Goal: Task Accomplishment & Management: Manage account settings

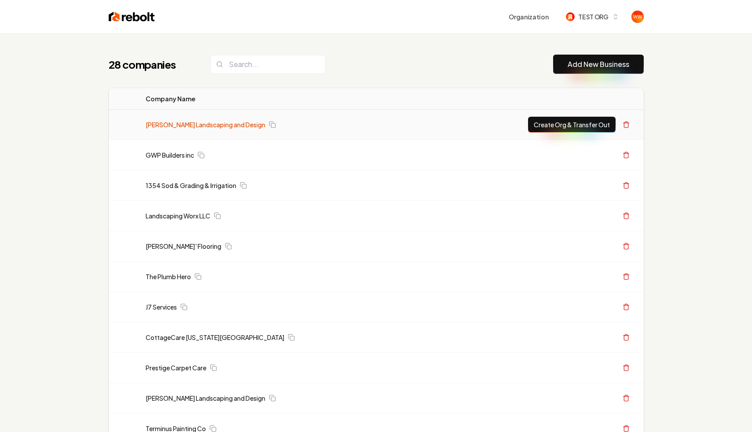
click at [207, 122] on link "[PERSON_NAME] Landscaping and Design" at bounding box center [206, 124] width 120 height 9
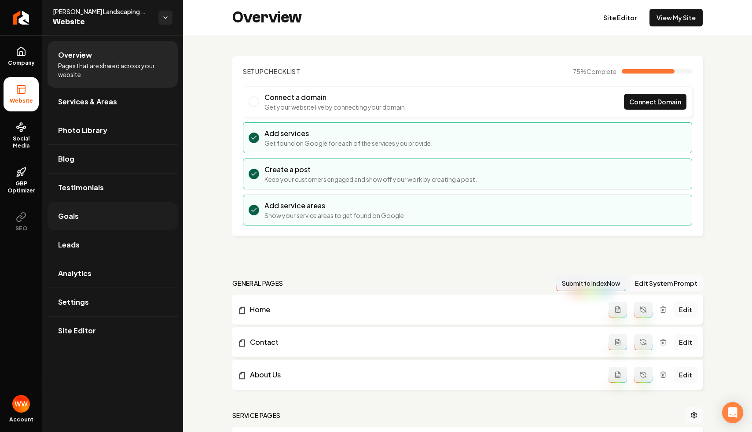
click at [64, 212] on span "Goals" at bounding box center [68, 216] width 21 height 11
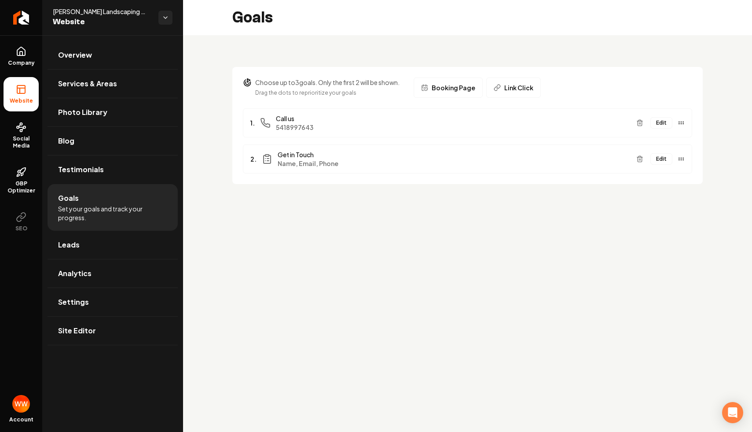
click at [659, 126] on button "Edit" at bounding box center [661, 122] width 22 height 11
click at [664, 159] on button "Edit" at bounding box center [661, 158] width 22 height 11
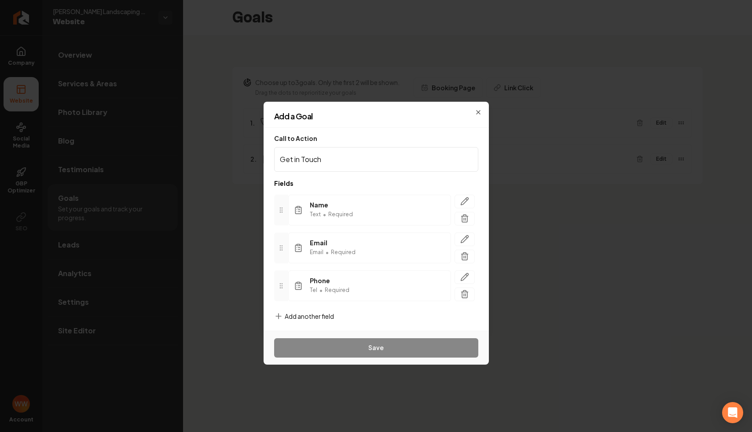
click at [420, 130] on div "Call to Action Get in Touch Fields Name Text • Required Email Email • Required …" at bounding box center [376, 229] width 225 height 203
click at [307, 312] on span "Add another field" at bounding box center [309, 316] width 49 height 9
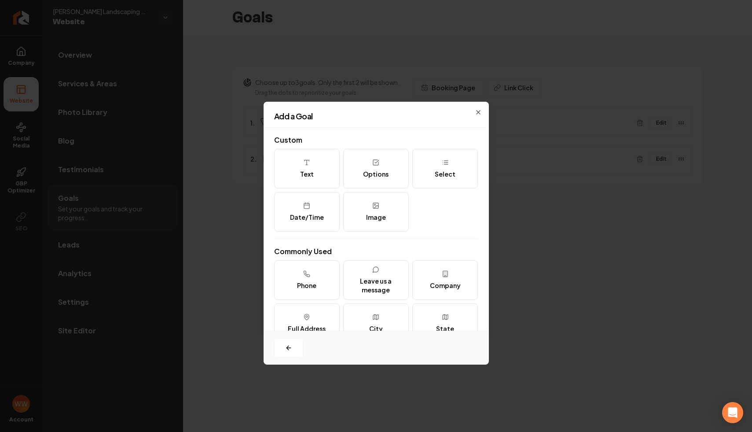
scroll to position [107, 0]
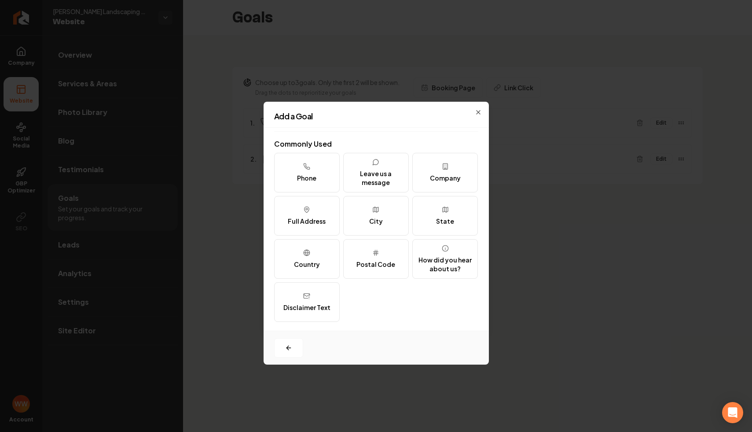
click at [448, 123] on div "Add a Goal" at bounding box center [376, 119] width 225 height 15
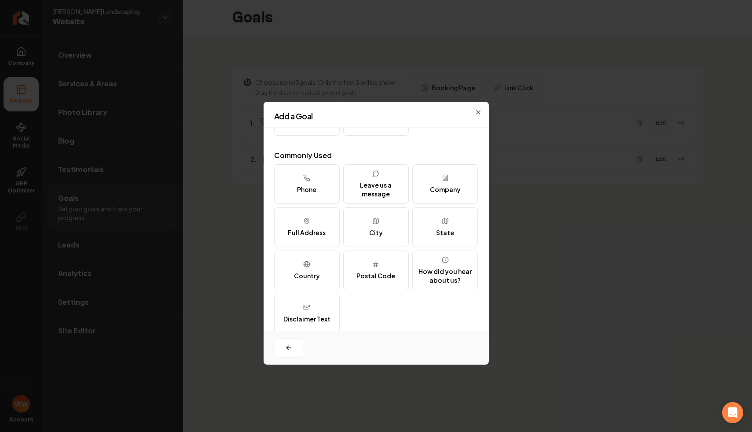
scroll to position [101, 0]
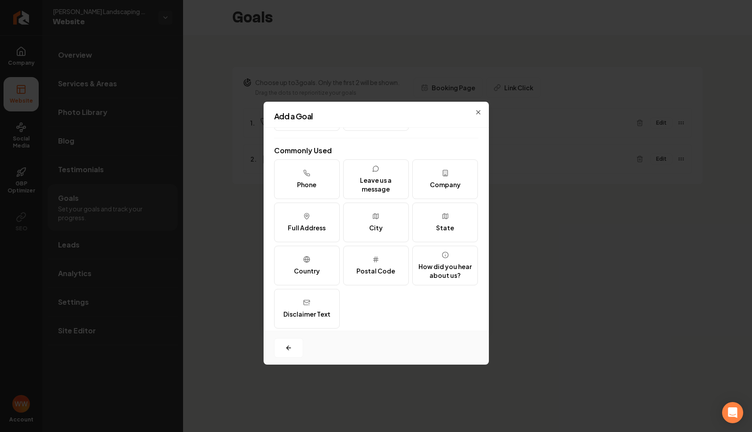
click at [438, 126] on div "Add a Goal" at bounding box center [376, 119] width 225 height 15
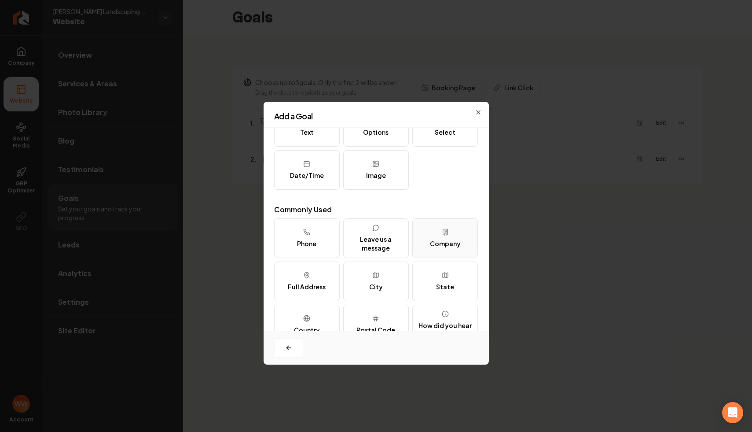
scroll to position [0, 0]
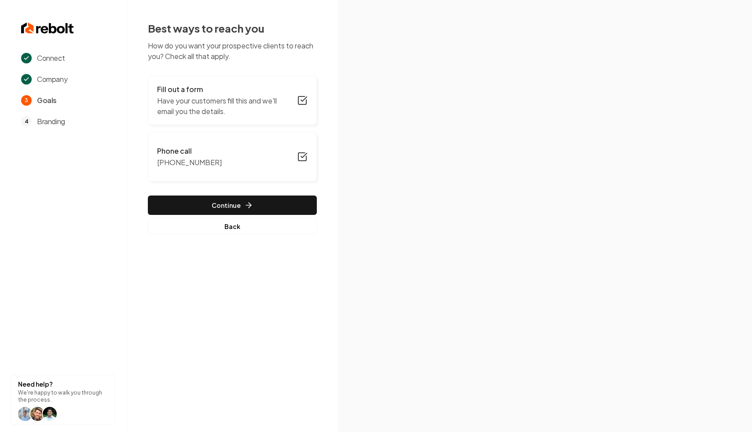
click at [221, 110] on p "Have your customers fill this and we'll email you the details." at bounding box center [224, 105] width 135 height 21
click at [249, 111] on p "Have your customers fill this and we'll email you the details." at bounding box center [224, 105] width 135 height 21
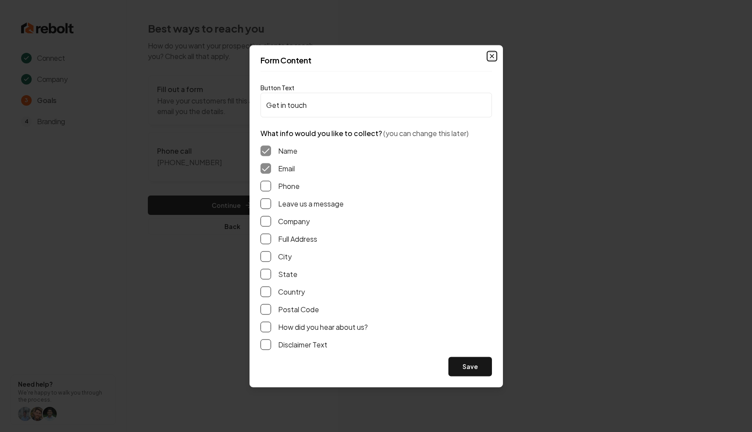
click at [492, 55] on icon "button" at bounding box center [491, 55] width 7 height 7
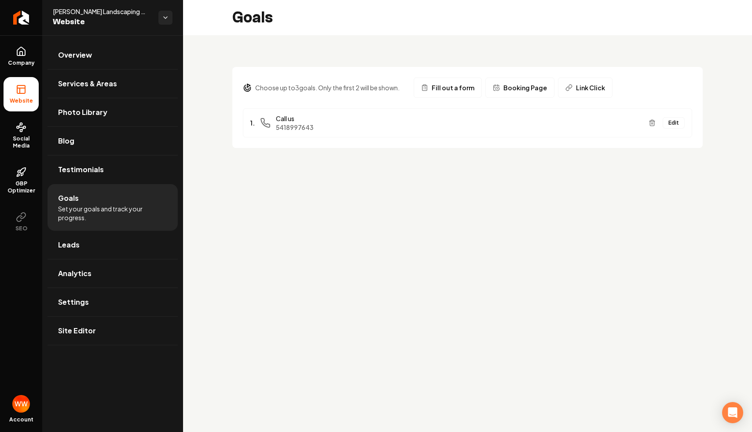
click at [458, 84] on span "Fill out a form" at bounding box center [453, 87] width 43 height 9
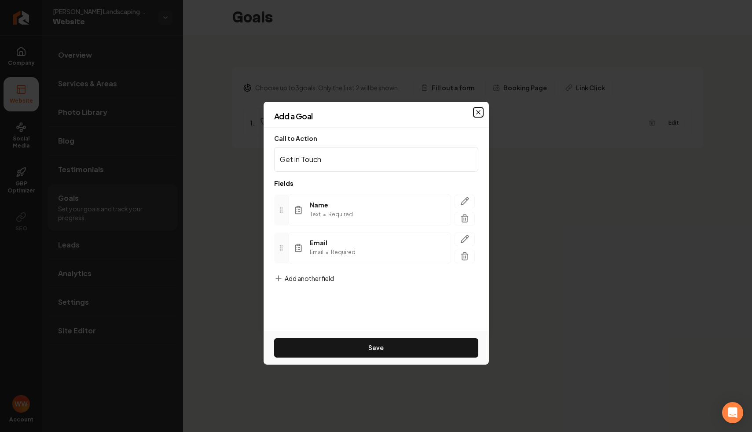
click at [476, 109] on icon "button" at bounding box center [478, 112] width 7 height 7
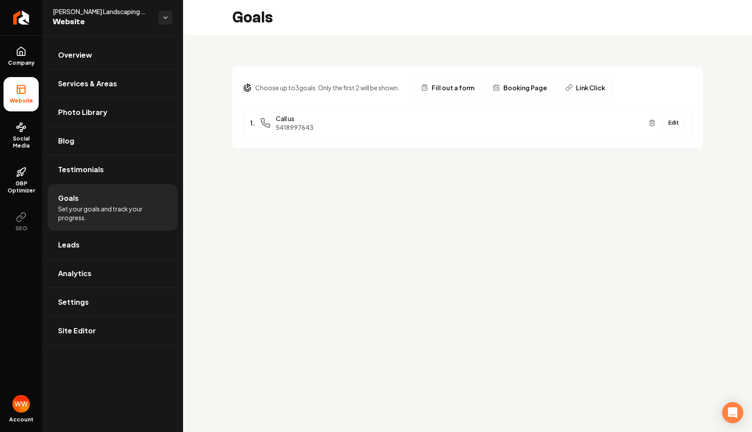
click at [430, 225] on main "Goals Choose up to 3 goals. Only the first 2 will be shown. Fill out a form Boo…" at bounding box center [467, 216] width 569 height 432
click at [458, 84] on span "Fill out a form" at bounding box center [453, 87] width 43 height 9
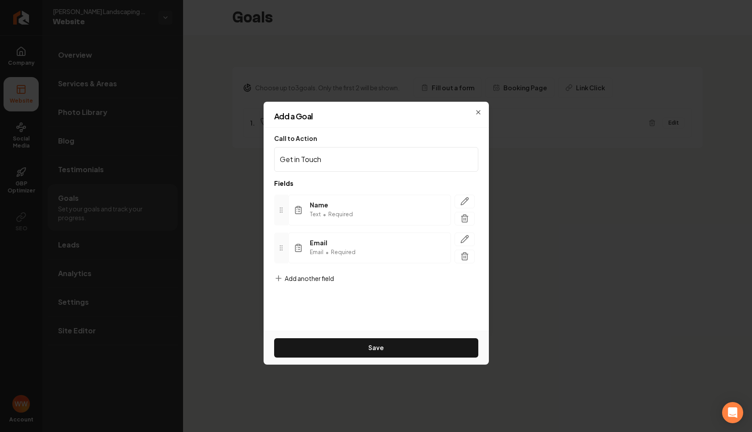
click at [297, 283] on div "Add another field" at bounding box center [304, 285] width 60 height 23
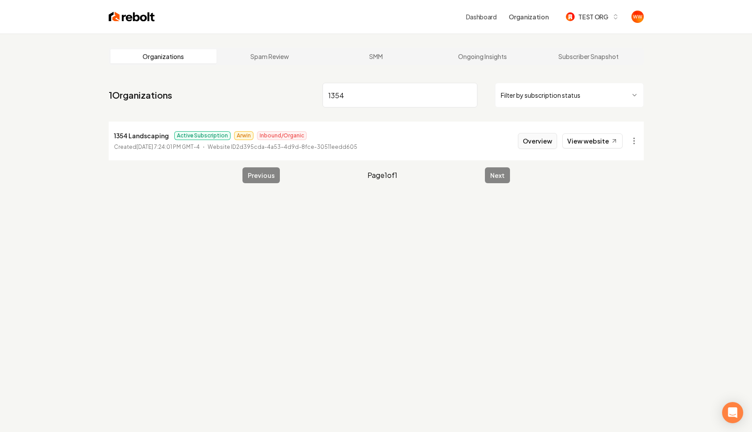
type input "1354"
click at [541, 142] on button "Overview" at bounding box center [537, 141] width 39 height 16
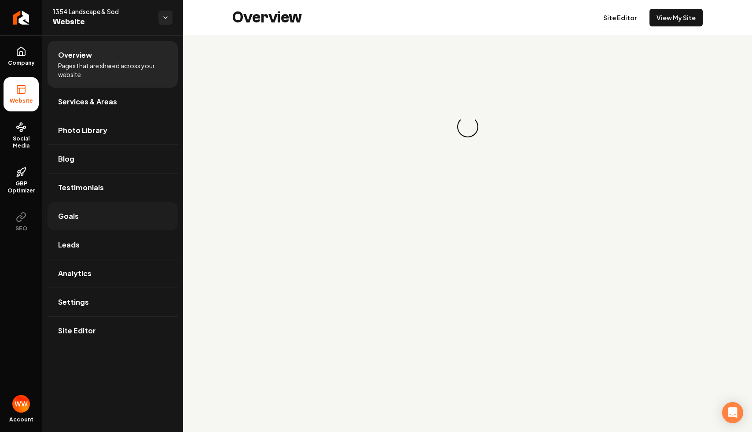
click at [113, 209] on link "Goals" at bounding box center [113, 216] width 130 height 28
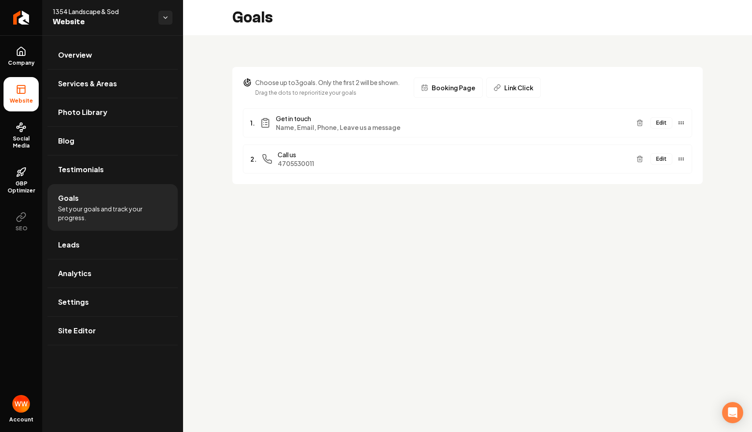
click at [664, 119] on button "Edit" at bounding box center [661, 122] width 22 height 11
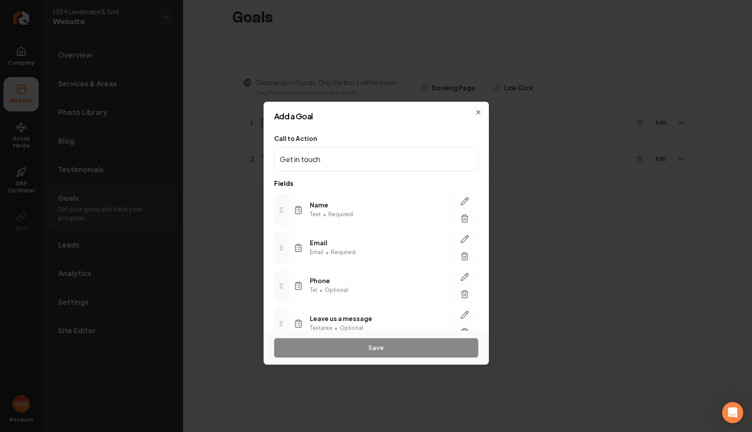
click at [360, 162] on input "Get in touch" at bounding box center [376, 159] width 204 height 25
type input "Get"
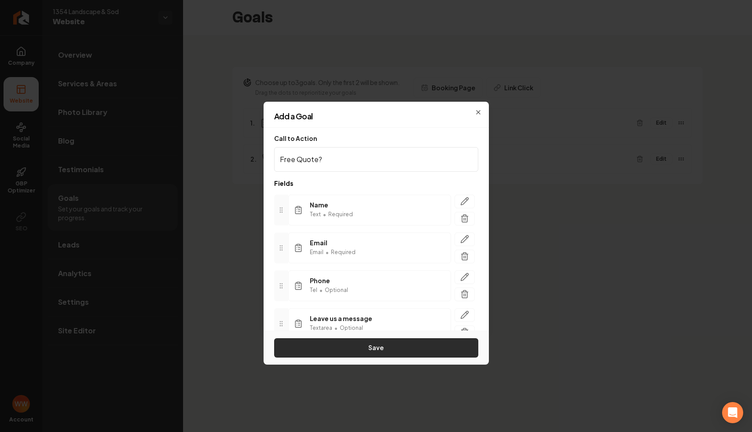
type input "Free Quote?"
click at [342, 350] on button "Save" at bounding box center [376, 347] width 204 height 19
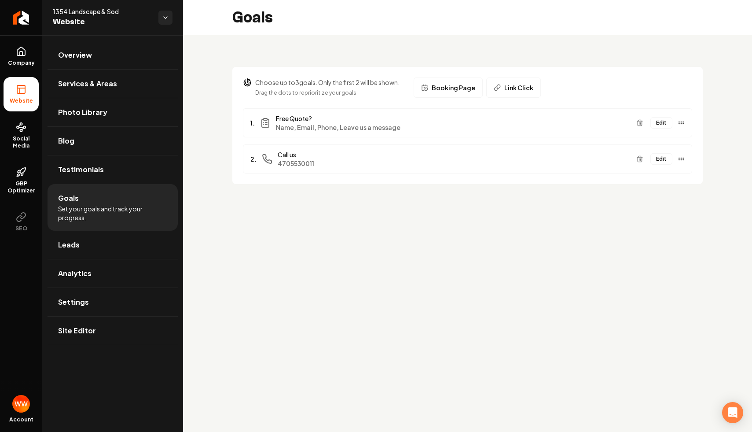
click at [409, 233] on main "Goals Choose up to 3 goals. Only the first 2 will be shown. Drag the dots to re…" at bounding box center [467, 216] width 569 height 432
click at [99, 45] on link "Overview" at bounding box center [113, 55] width 130 height 28
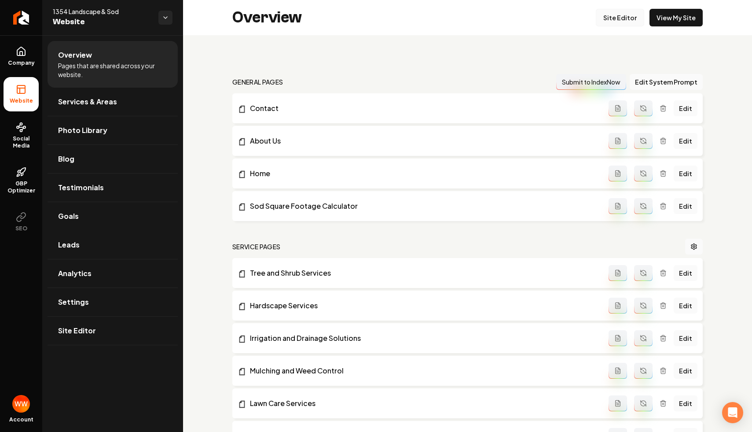
click at [607, 14] on link "Site Editor" at bounding box center [620, 18] width 48 height 18
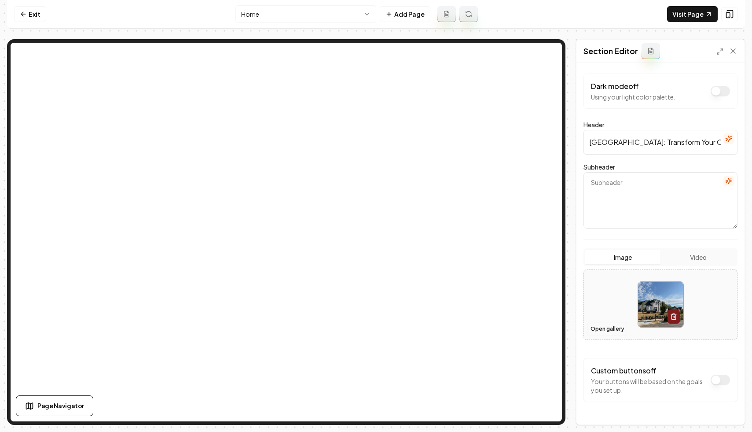
click at [603, 329] on button "Open gallery" at bounding box center [607, 329] width 40 height 14
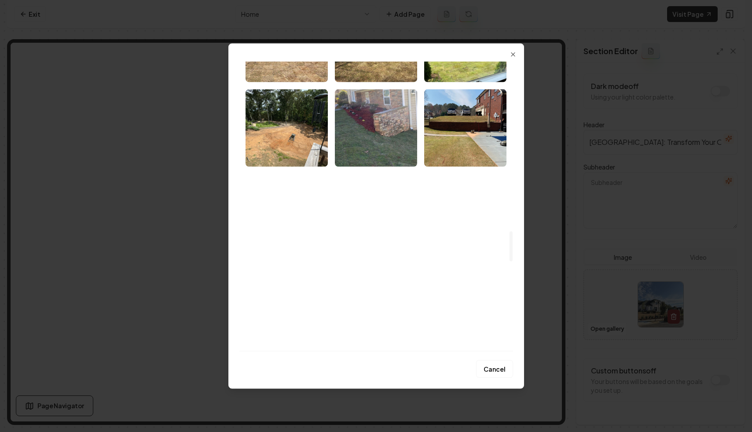
scroll to position [1636, 0]
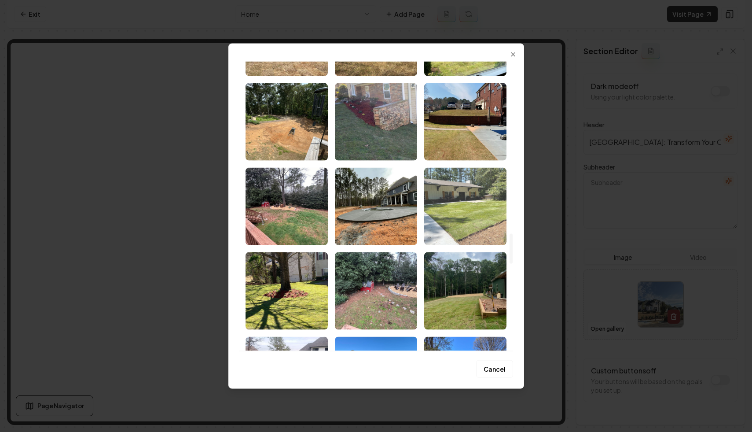
click at [460, 192] on img "Select image image_676eb9fbe375273f60a359ff.jpeg" at bounding box center [465, 205] width 82 height 77
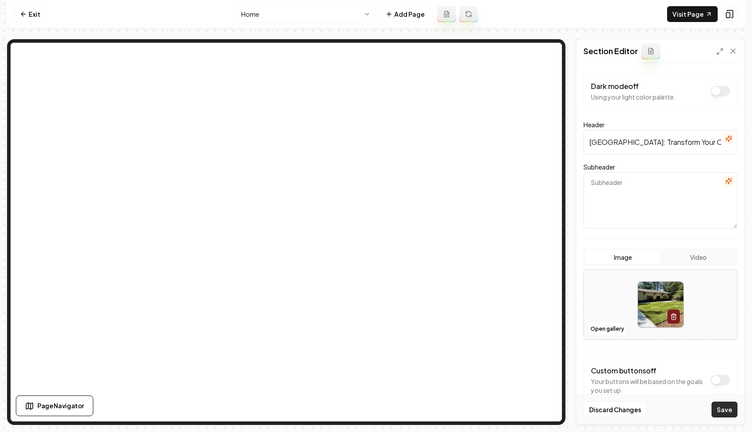
click at [718, 407] on button "Save" at bounding box center [725, 409] width 26 height 16
click at [647, 137] on input "Atlanta: Transform Your Outdoor Space" at bounding box center [660, 142] width 154 height 25
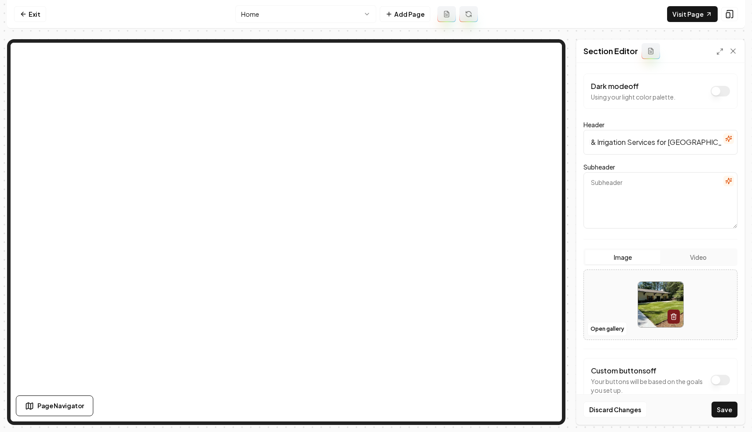
type input "Sod & Irrigation Services for Greater Atlanta."
click at [676, 209] on textarea "Subheader" at bounding box center [660, 200] width 154 height 56
paste textarea "•"
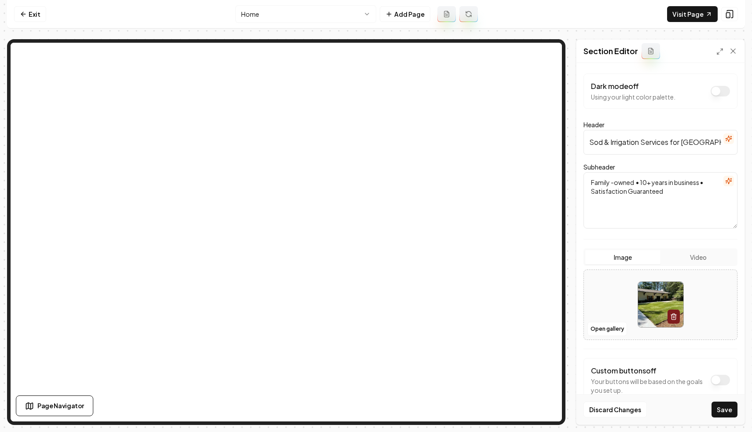
click at [635, 192] on textarea "Family -owned • 10+ years in business • Satisfaction Guaranteed" at bounding box center [660, 200] width 154 height 56
click at [720, 409] on button "Save" at bounding box center [725, 409] width 26 height 16
click at [613, 185] on textarea "Family -owned • 10+ years in business • Satisfaction guaranteed" at bounding box center [660, 200] width 154 height 56
type textarea "Family-owned • 10+ years in business • Satisfaction guaranteed"
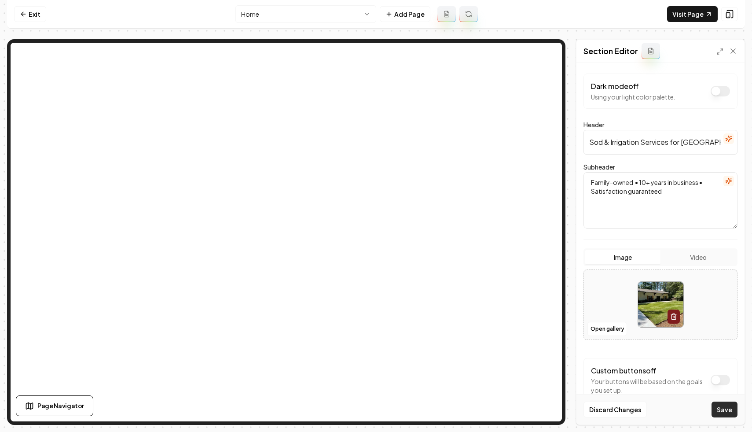
click at [724, 407] on button "Save" at bounding box center [725, 409] width 26 height 16
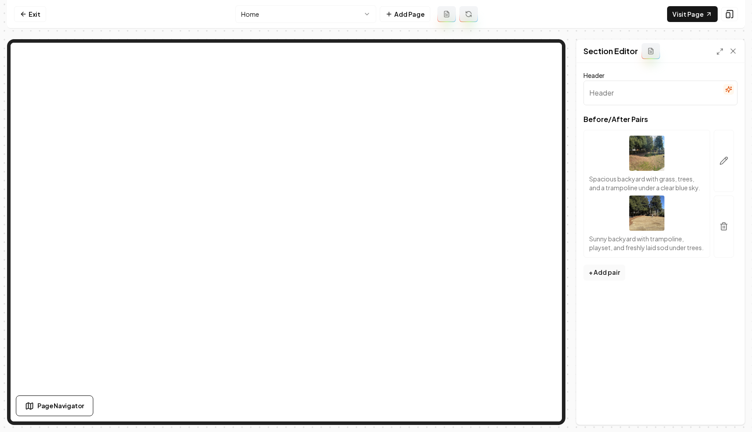
click at [609, 89] on input "Header" at bounding box center [660, 93] width 154 height 25
type input "Tra"
type input "Transformational"
type input "Transform your yard!"
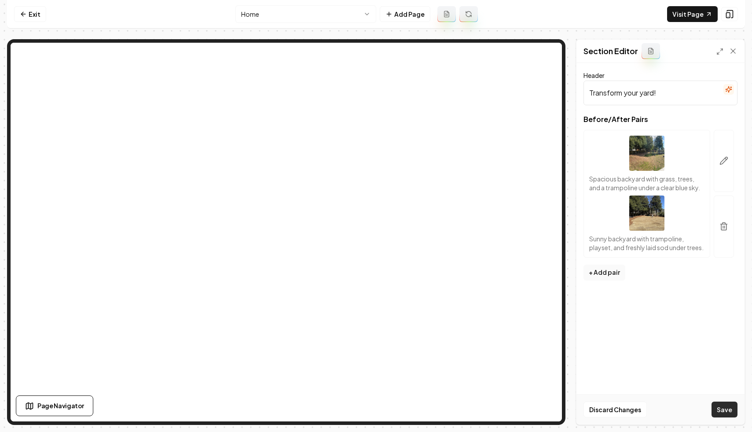
click at [725, 406] on button "Save" at bounding box center [725, 409] width 26 height 16
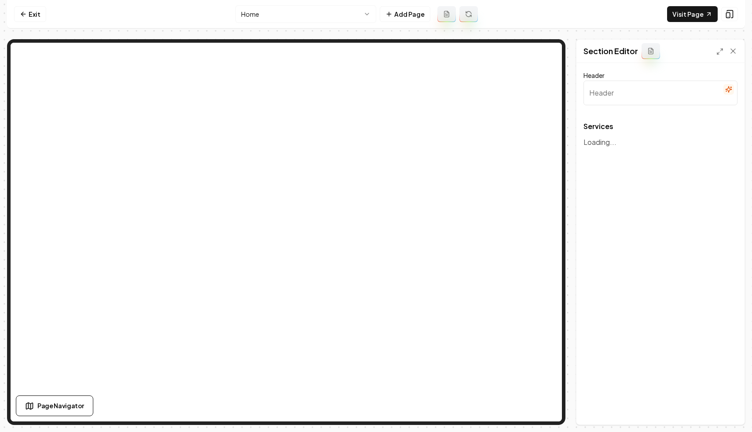
type input "Atlanta Landscaping Services"
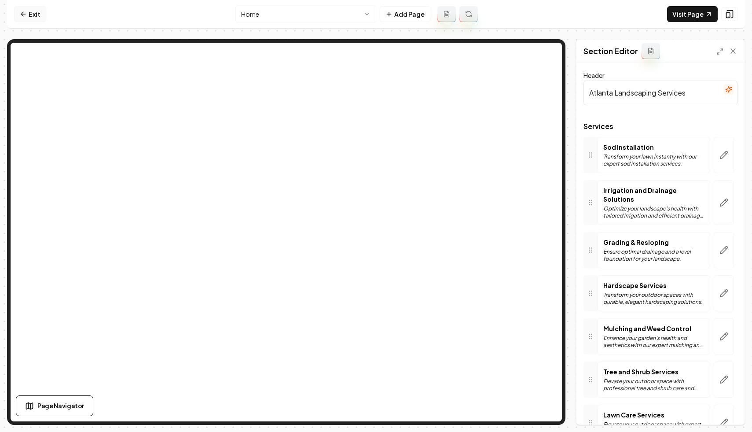
click at [40, 15] on link "Exit" at bounding box center [30, 14] width 32 height 16
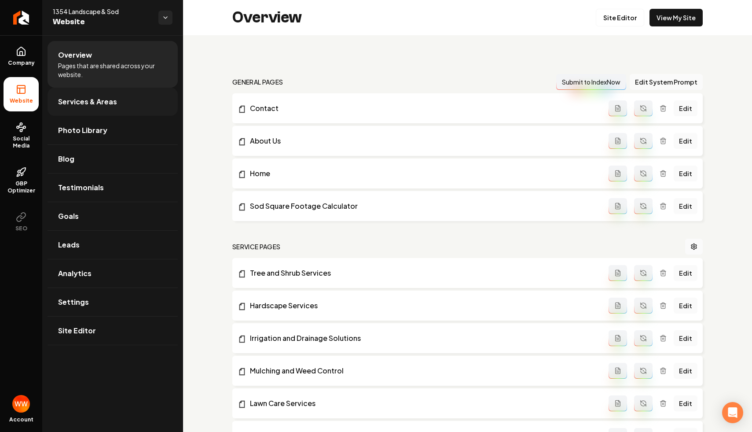
click at [125, 100] on link "Services & Areas" at bounding box center [113, 102] width 130 height 28
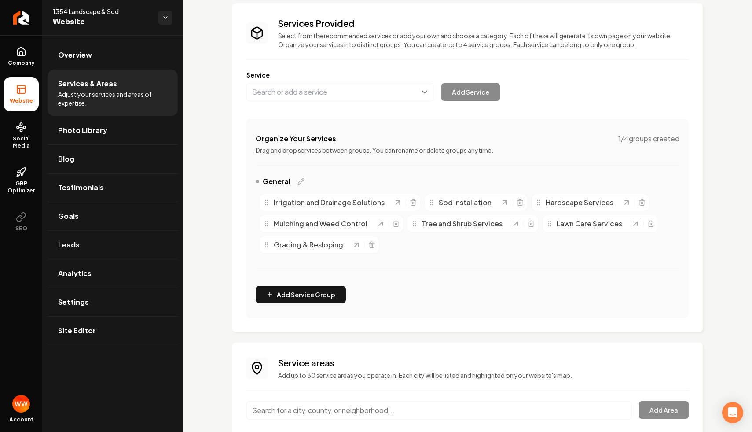
scroll to position [80, 0]
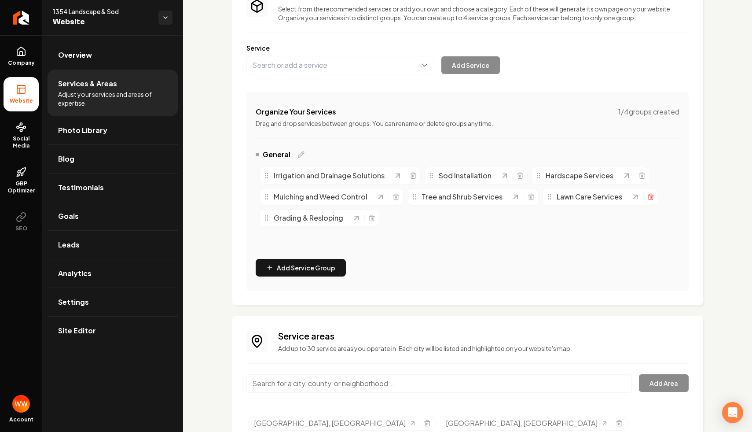
click at [650, 198] on line "Main content area" at bounding box center [650, 197] width 0 height 2
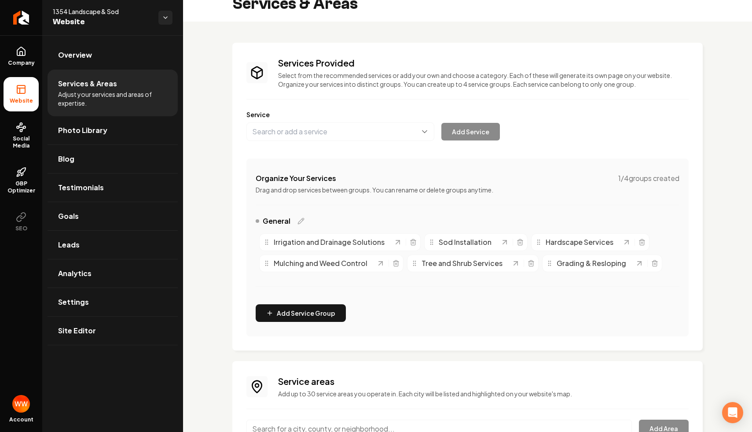
scroll to position [0, 0]
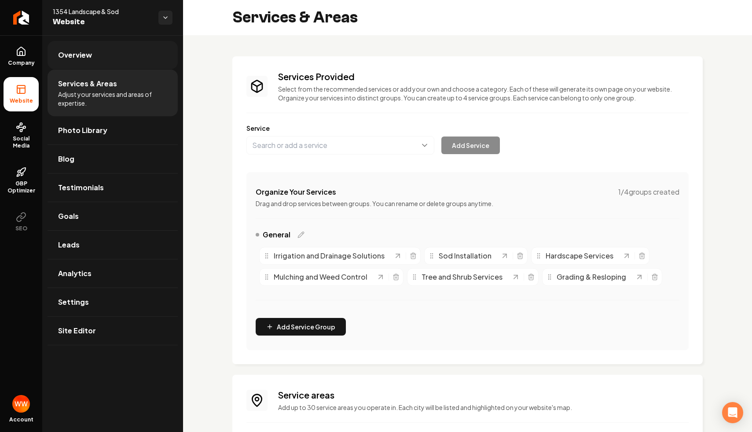
click at [117, 60] on link "Overview" at bounding box center [113, 55] width 130 height 28
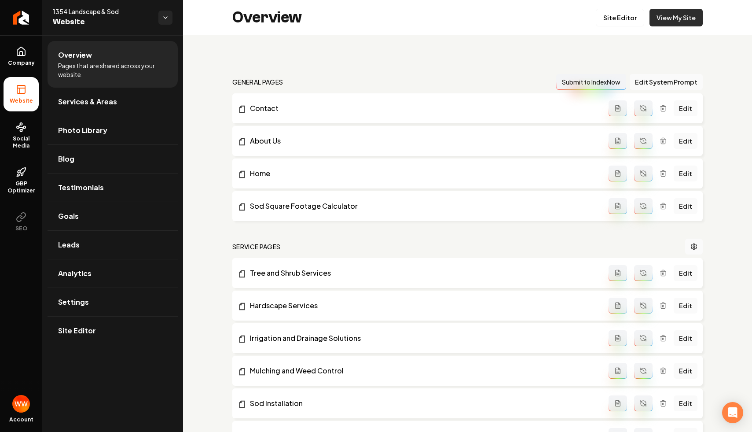
click at [699, 14] on link "View My Site" at bounding box center [675, 18] width 53 height 18
click at [621, 28] on div "Overview Site Editor View My Site" at bounding box center [467, 17] width 569 height 35
click at [622, 19] on link "Site Editor" at bounding box center [620, 18] width 48 height 18
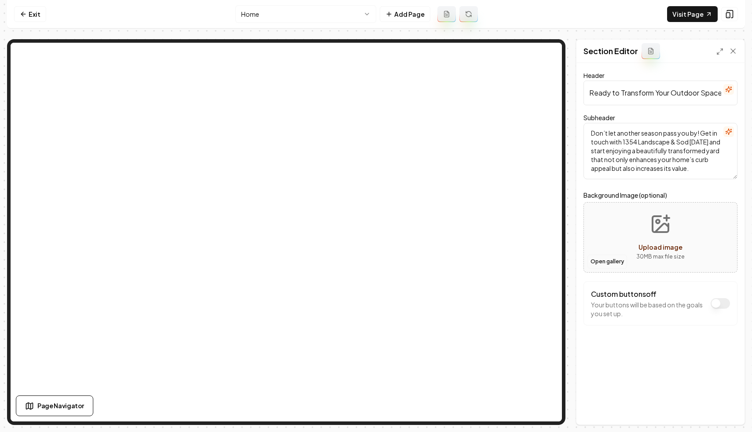
click at [602, 266] on button "Open gallery" at bounding box center [607, 261] width 40 height 14
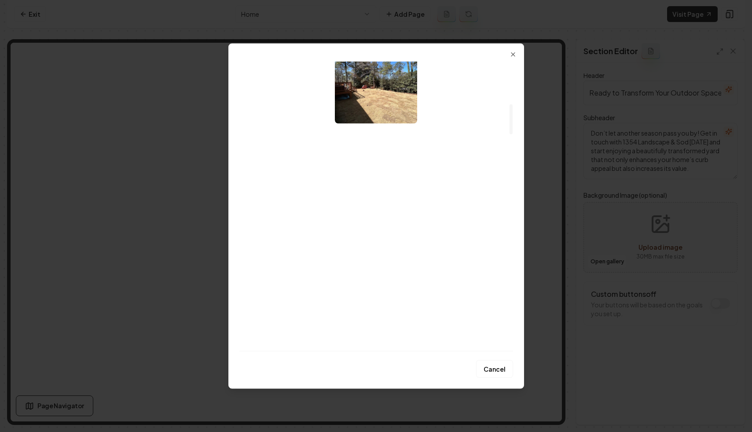
scroll to position [407, 0]
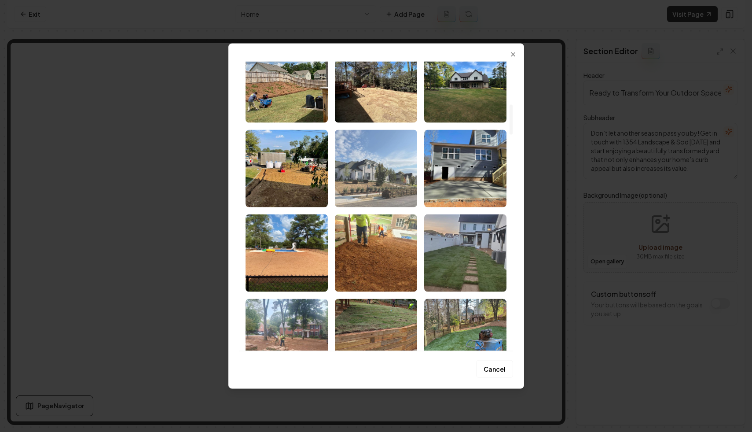
click at [361, 176] on img "Select image image_676eb9f7e375273f60a33624.jpeg" at bounding box center [376, 167] width 82 height 77
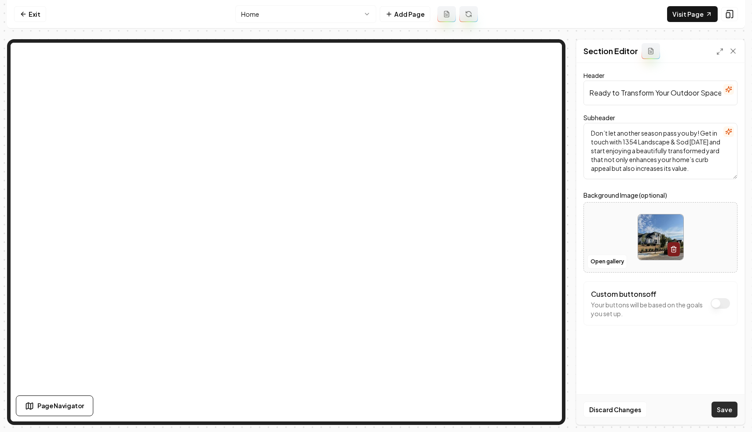
click at [723, 408] on button "Save" at bounding box center [725, 409] width 26 height 16
click at [685, 11] on link "Visit Page" at bounding box center [692, 14] width 51 height 16
click at [679, 19] on link "Visit Page" at bounding box center [692, 14] width 51 height 16
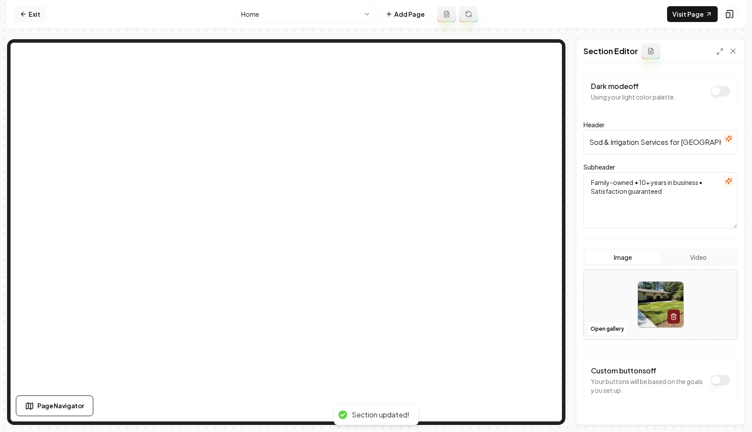
click at [43, 10] on link "Exit" at bounding box center [30, 14] width 32 height 16
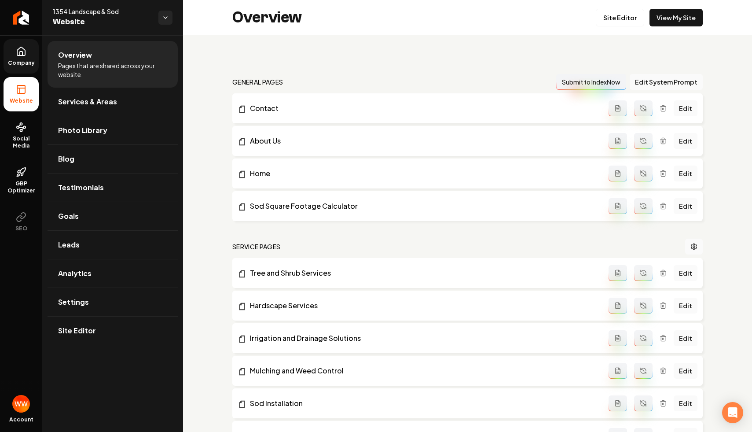
click at [37, 60] on link "Company" at bounding box center [21, 56] width 35 height 34
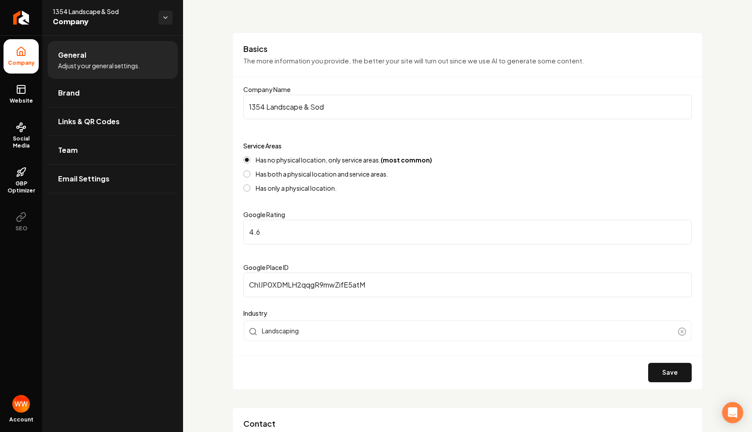
scroll to position [53, 0]
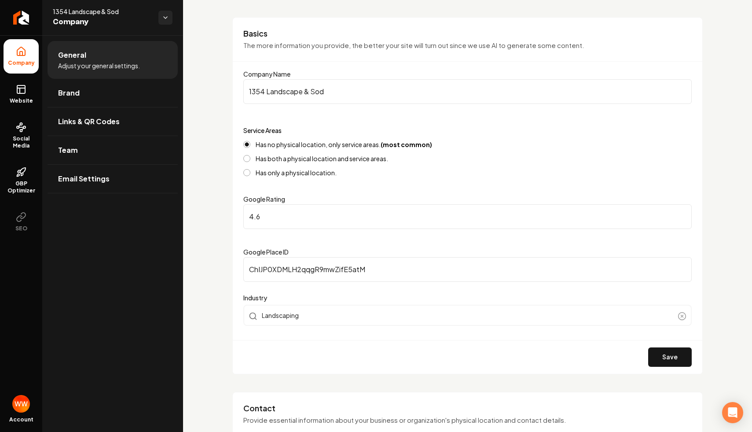
click at [287, 213] on input "4.6" at bounding box center [467, 216] width 448 height 25
type input "4.7"
click at [668, 357] on button "Save" at bounding box center [670, 356] width 44 height 19
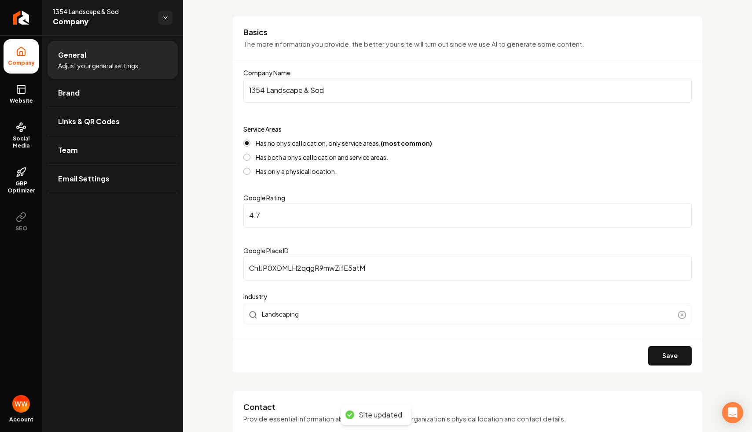
scroll to position [0, 0]
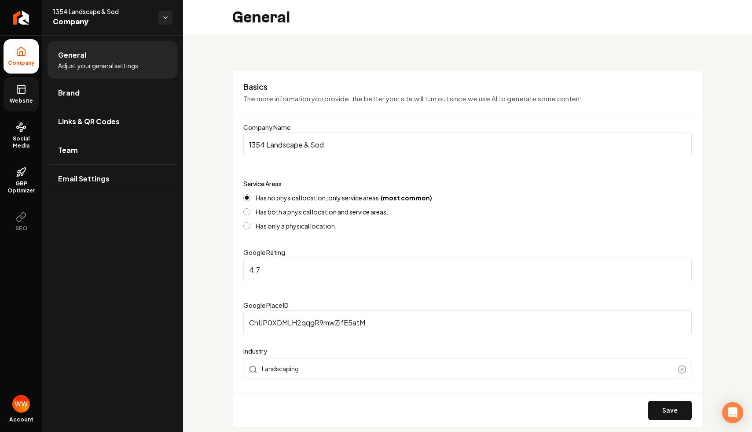
click at [7, 79] on link "Website" at bounding box center [21, 94] width 35 height 34
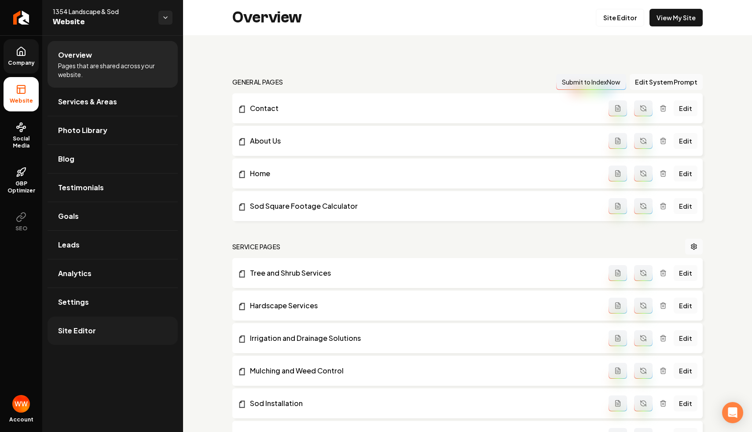
click at [101, 318] on link "Site Editor" at bounding box center [113, 330] width 130 height 28
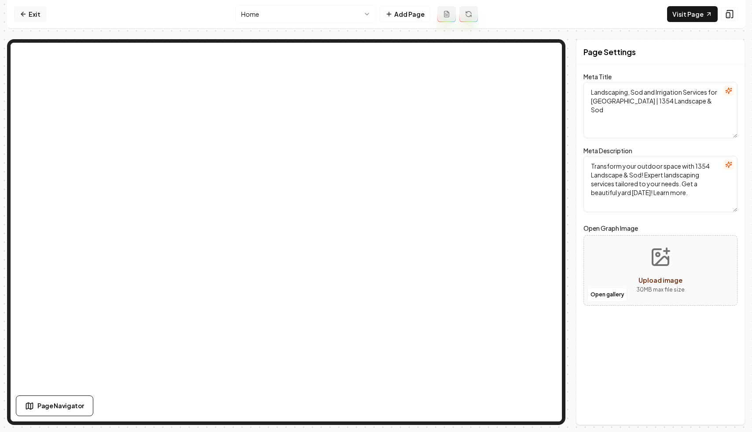
click at [30, 13] on link "Exit" at bounding box center [30, 14] width 32 height 16
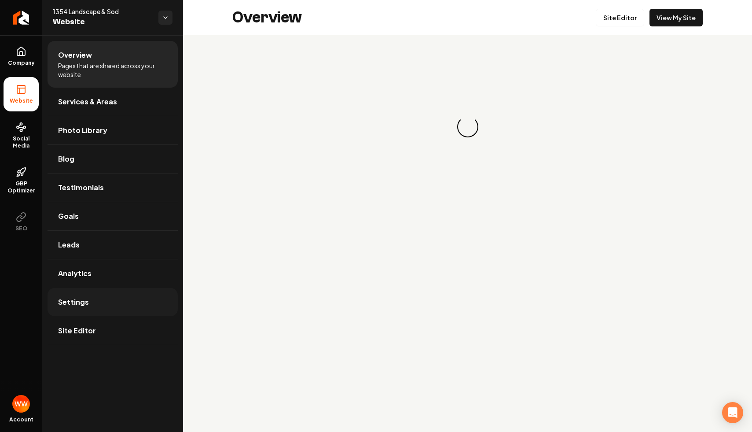
click at [105, 303] on link "Settings" at bounding box center [113, 302] width 130 height 28
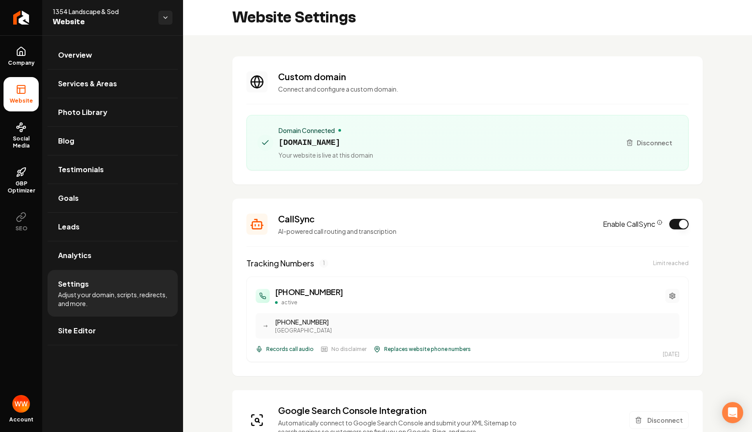
click at [675, 297] on icon "Main content area" at bounding box center [672, 295] width 7 height 7
click at [679, 295] on button "Main content area" at bounding box center [672, 296] width 14 height 14
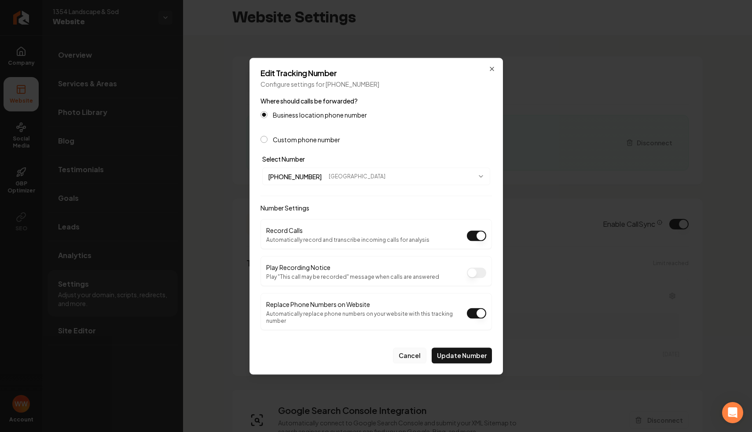
click at [421, 348] on button "Cancel" at bounding box center [409, 355] width 33 height 16
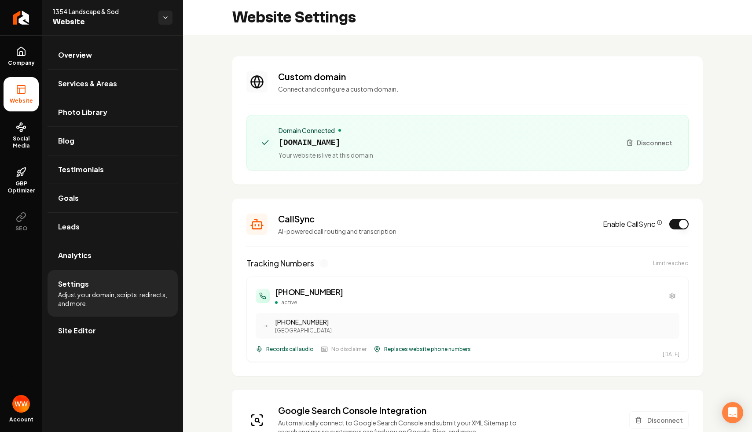
click at [675, 287] on div "(470) 720-5371 active" at bounding box center [468, 296] width 424 height 20
click at [671, 293] on icon "Main content area" at bounding box center [672, 296] width 5 height 6
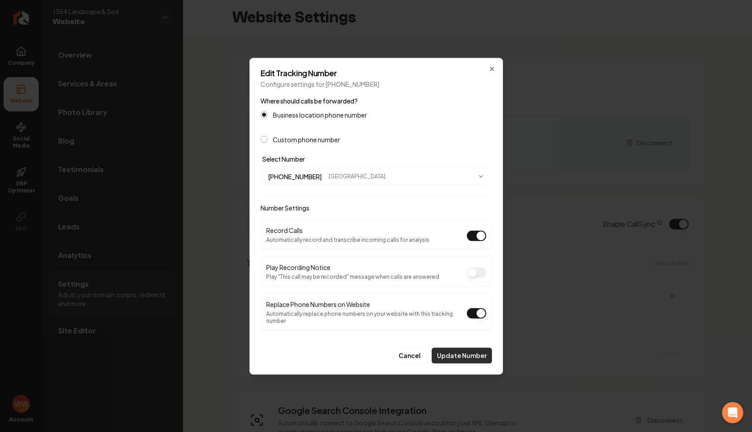
click at [451, 347] on button "Update Number" at bounding box center [462, 355] width 60 height 16
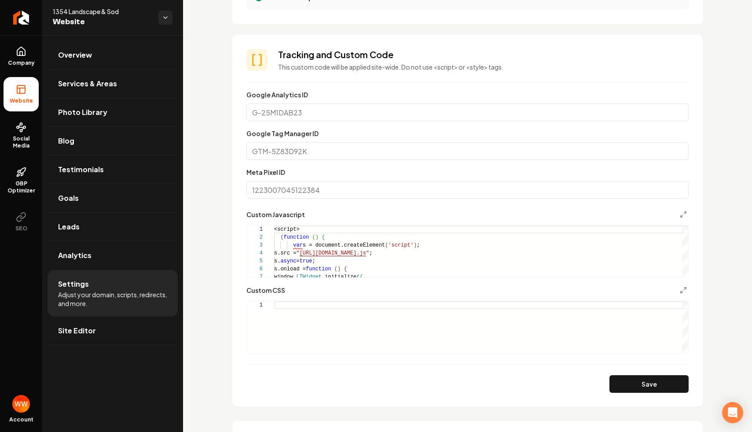
scroll to position [534, 0]
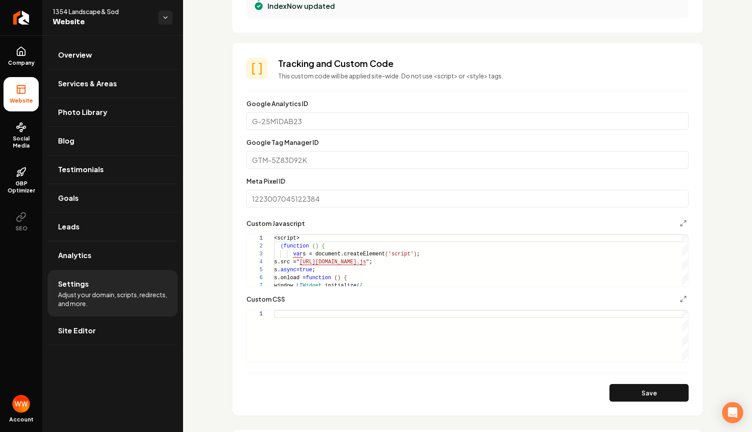
click at [494, 225] on div "Custom Javascript" at bounding box center [467, 223] width 442 height 11
click at [501, 254] on div "<script> ( function ( ) { var s = document.createElement ( 'script' ) ; s.src =…" at bounding box center [481, 285] width 414 height 103
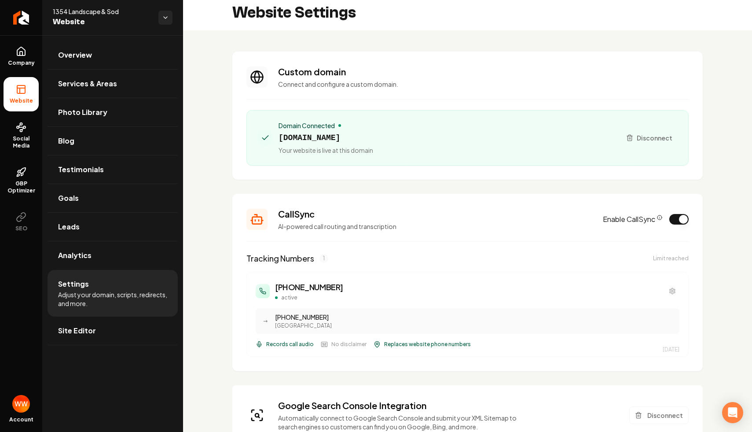
scroll to position [0, 0]
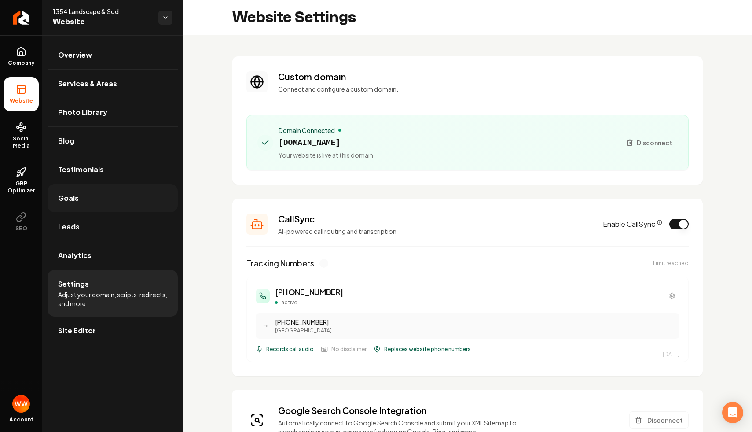
click at [128, 198] on link "Goals" at bounding box center [113, 198] width 130 height 28
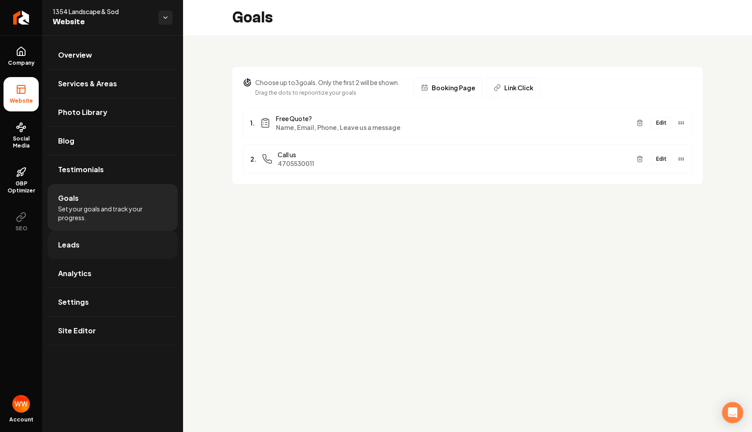
click at [126, 247] on link "Leads" at bounding box center [113, 245] width 130 height 28
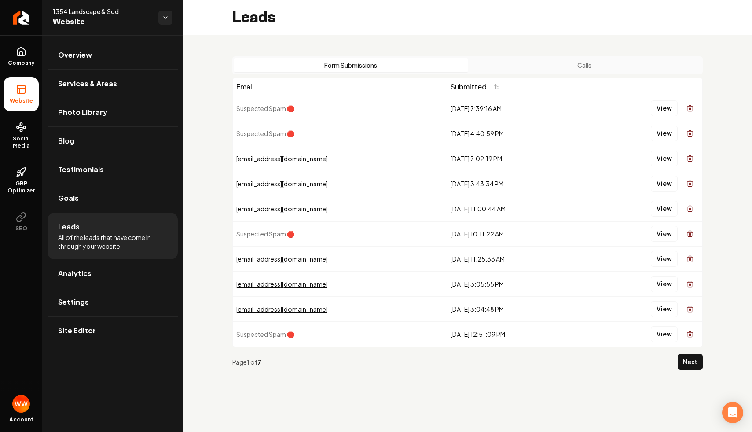
click at [582, 62] on button "Calls" at bounding box center [585, 65] width 234 height 14
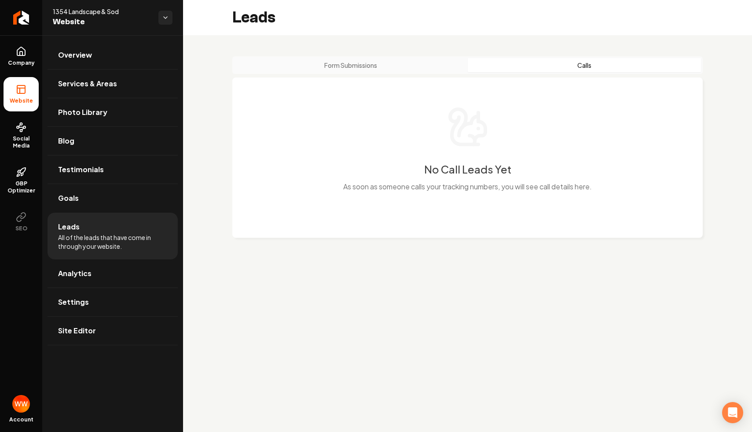
click at [400, 71] on button "Form Submissions" at bounding box center [351, 65] width 234 height 14
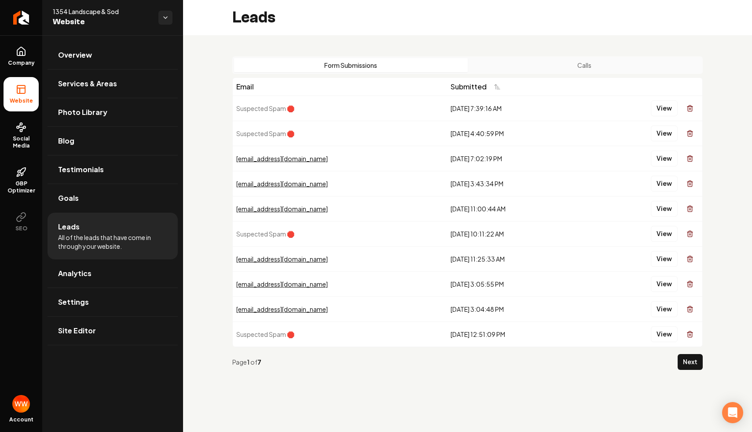
click at [528, 63] on button "Calls" at bounding box center [585, 65] width 234 height 14
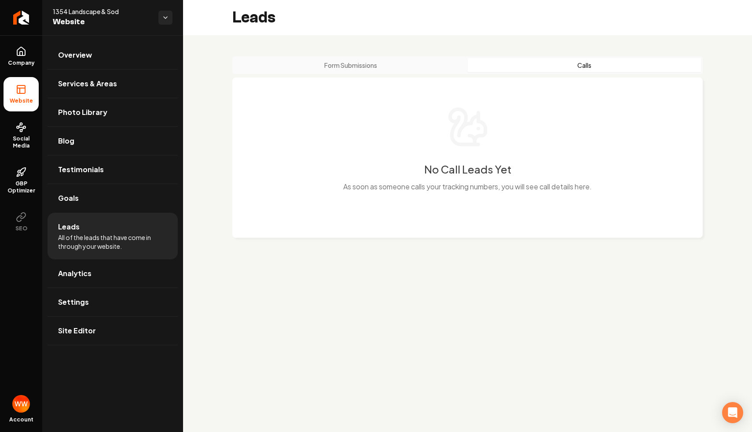
drag, startPoint x: 407, startPoint y: 136, endPoint x: 477, endPoint y: 202, distance: 96.5
click at [477, 202] on div "No Call Leads Yet As soon as someone calls your tracking numbers, you will see …" at bounding box center [467, 157] width 470 height 160
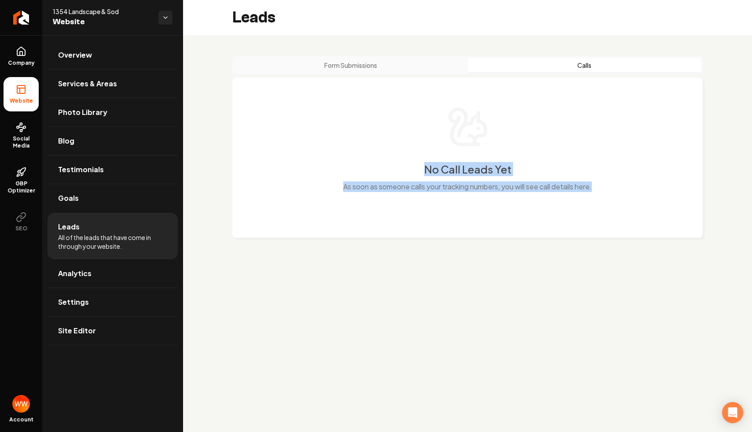
click at [377, 77] on div "No Call Leads Yet As soon as someone calls your tracking numbers, you will see …" at bounding box center [467, 157] width 470 height 160
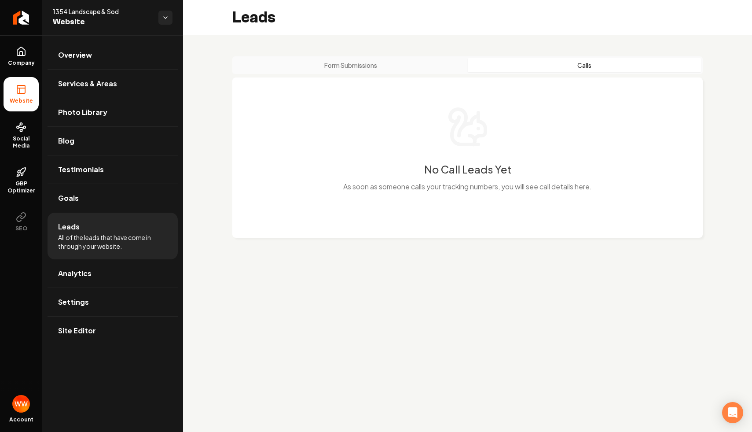
click at [375, 62] on button "Form Submissions" at bounding box center [351, 65] width 234 height 14
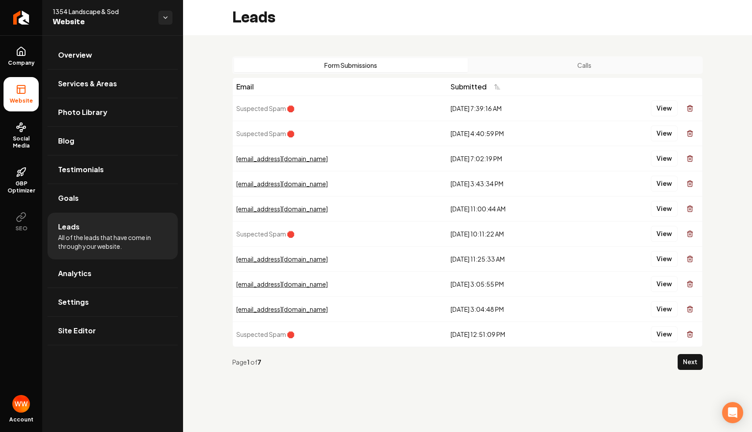
click at [679, 111] on div "View" at bounding box center [642, 108] width 113 height 18
click at [667, 112] on button "View" at bounding box center [664, 108] width 27 height 16
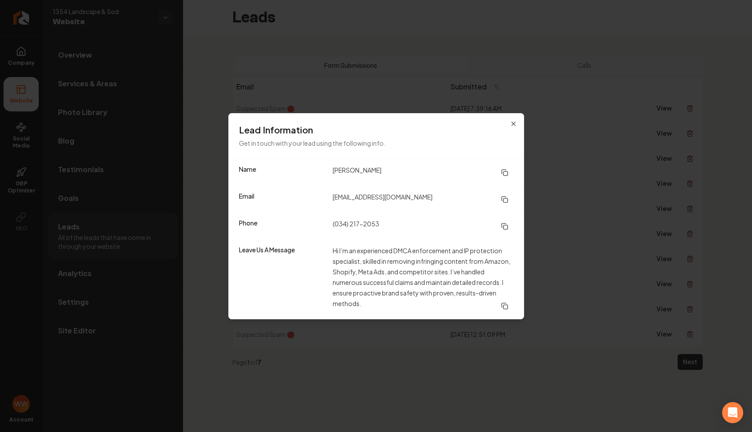
drag, startPoint x: 434, startPoint y: 256, endPoint x: 438, endPoint y: 274, distance: 17.9
click at [437, 269] on dd "Hi I’m an experienced DMCA enforcement and IP protection specialist, skilled in…" at bounding box center [423, 279] width 181 height 69
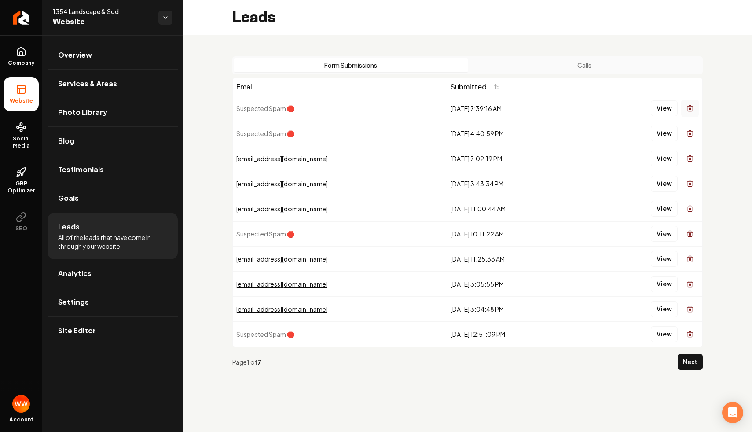
click at [692, 109] on icon "Main content area" at bounding box center [690, 108] width 4 height 5
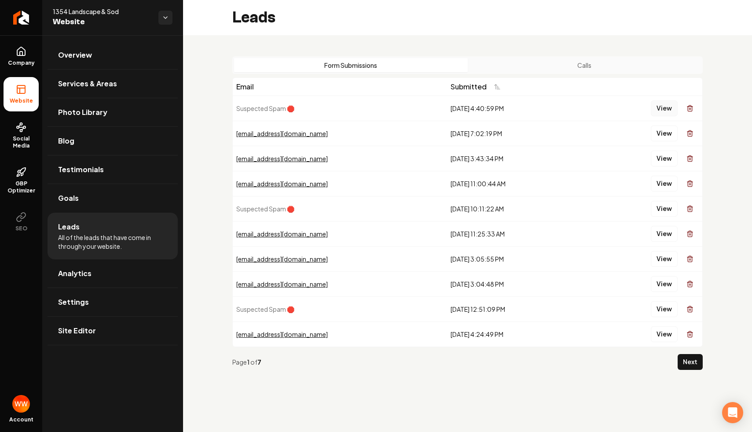
click at [660, 109] on button "View" at bounding box center [664, 108] width 27 height 16
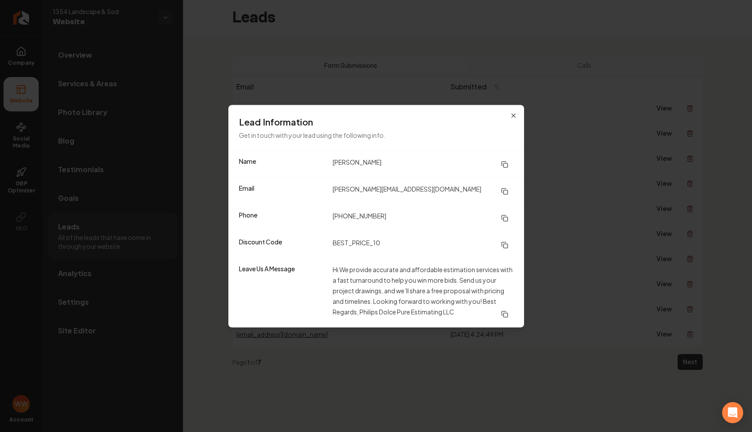
drag, startPoint x: 402, startPoint y: 278, endPoint x: 407, endPoint y: 301, distance: 23.4
click at [407, 301] on dd "Hi We provide accurate and affordable estimation services with a fast turnaroun…" at bounding box center [423, 293] width 181 height 58
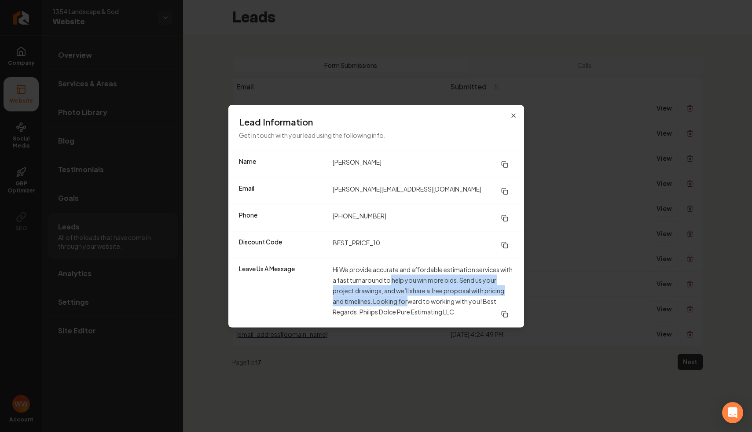
click at [433, 285] on dd "Hi We provide accurate and affordable estimation services with a fast turnaroun…" at bounding box center [423, 293] width 181 height 58
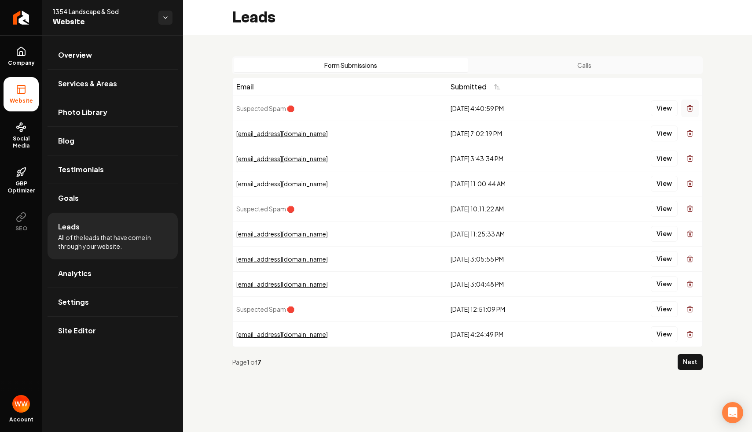
click at [693, 106] on icon "Main content area" at bounding box center [689, 108] width 7 height 7
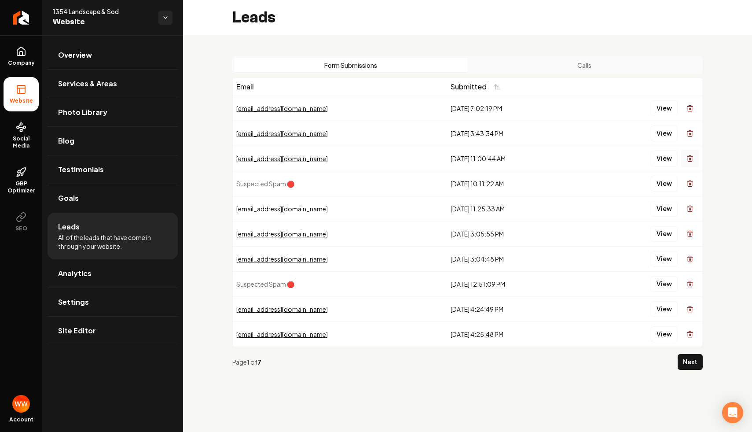
click at [691, 158] on icon "Main content area" at bounding box center [689, 158] width 7 height 7
click at [660, 134] on button "View" at bounding box center [664, 133] width 27 height 16
click at [661, 110] on button "View" at bounding box center [664, 108] width 27 height 16
click at [112, 193] on link "Goals" at bounding box center [113, 198] width 130 height 28
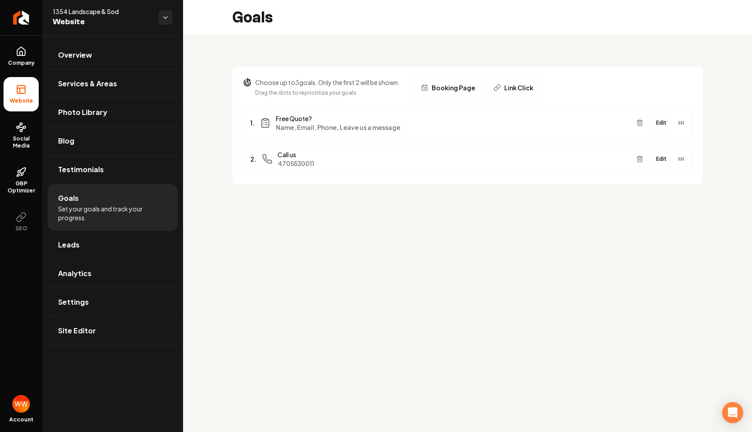
click at [658, 118] on button "Edit" at bounding box center [661, 122] width 22 height 11
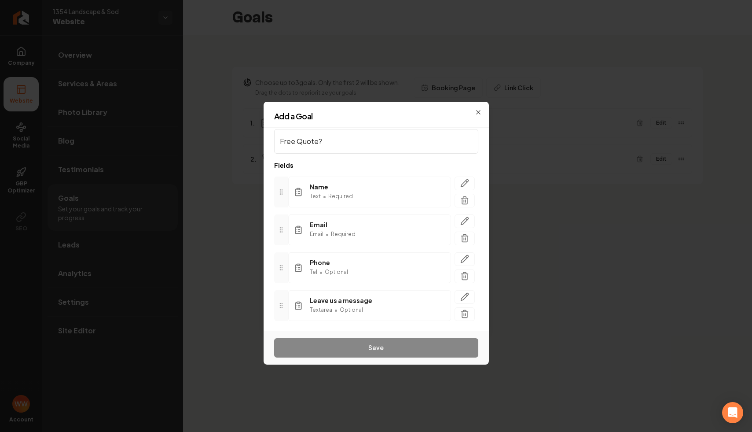
scroll to position [42, 0]
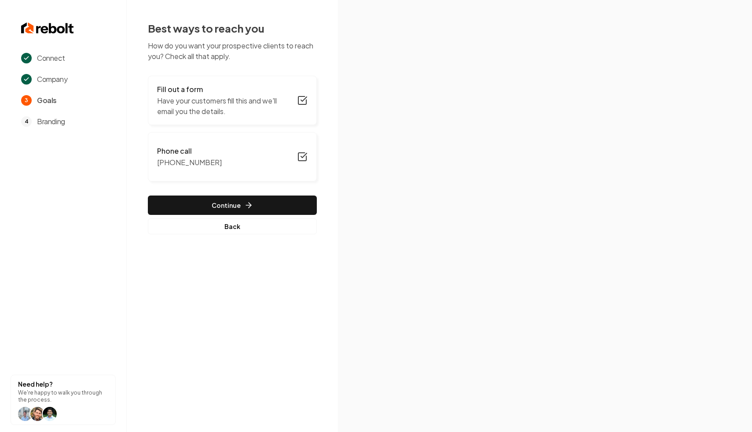
click at [265, 99] on p "Have your customers fill this and we'll email you the details." at bounding box center [224, 105] width 135 height 21
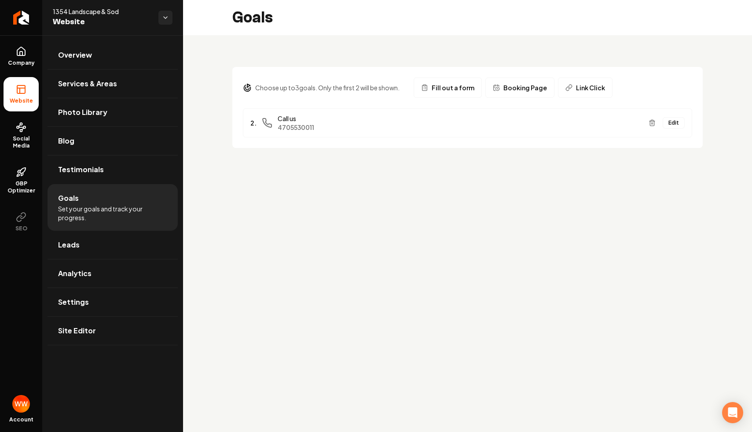
click at [448, 89] on span "Fill out a form" at bounding box center [453, 87] width 43 height 9
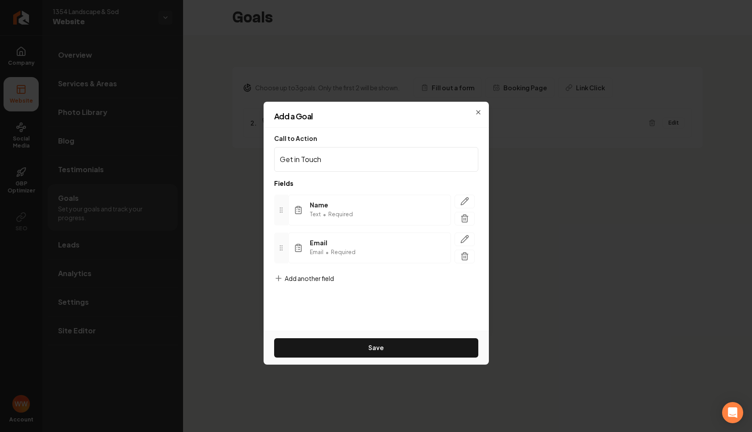
click at [311, 276] on span "Add another field" at bounding box center [309, 278] width 49 height 9
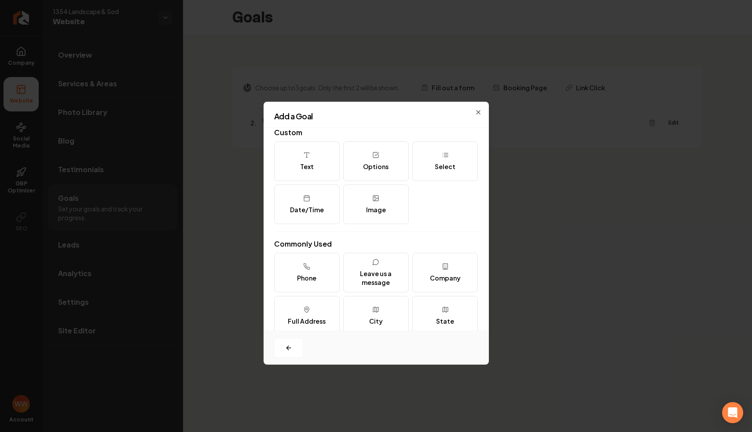
scroll to position [6, 0]
click at [456, 122] on div "Add a Goal" at bounding box center [376, 119] width 225 height 15
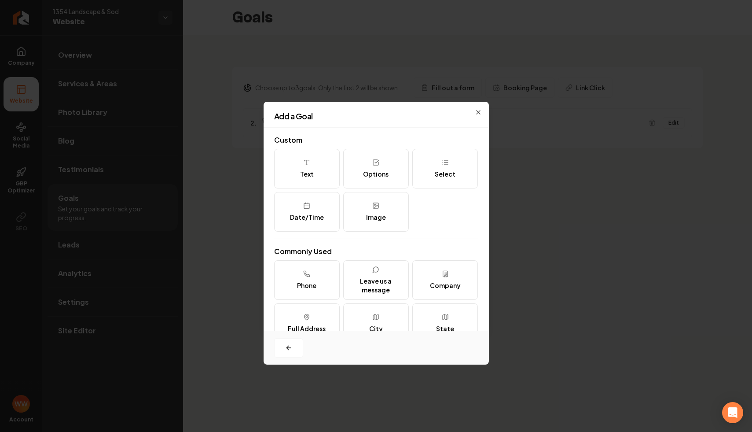
click at [480, 112] on div "Add a Goal" at bounding box center [376, 119] width 225 height 15
click at [477, 110] on icon "button" at bounding box center [479, 112] width 4 height 4
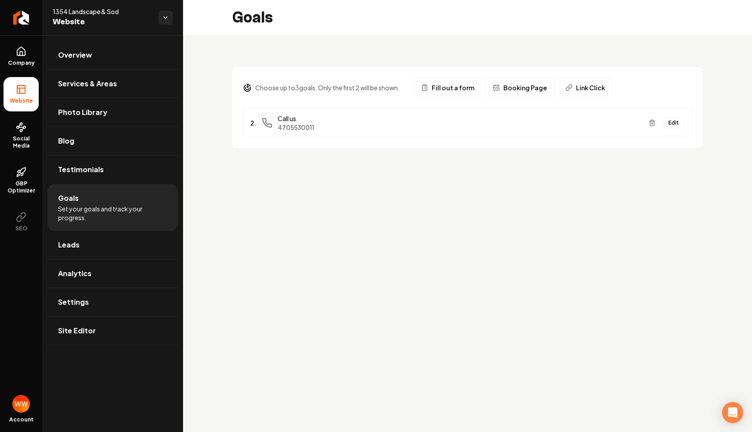
click at [673, 120] on button "Edit" at bounding box center [674, 122] width 22 height 11
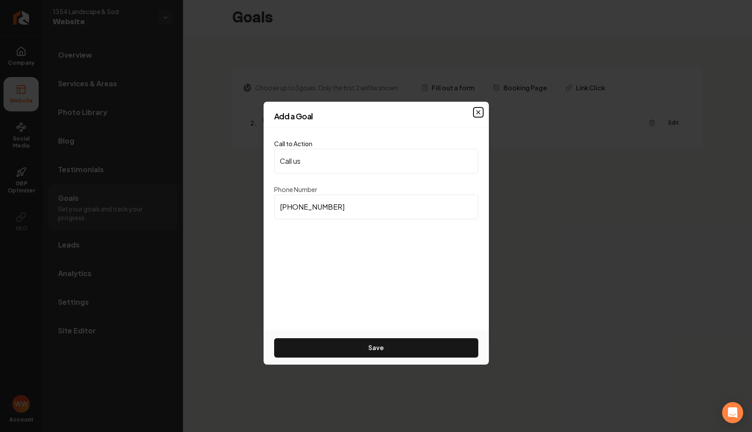
click at [479, 110] on icon "button" at bounding box center [478, 112] width 7 height 7
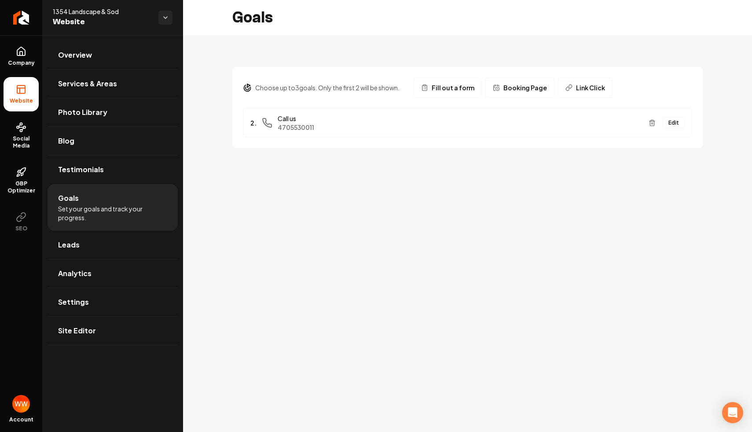
click at [450, 91] on span "Fill out a form" at bounding box center [453, 87] width 43 height 9
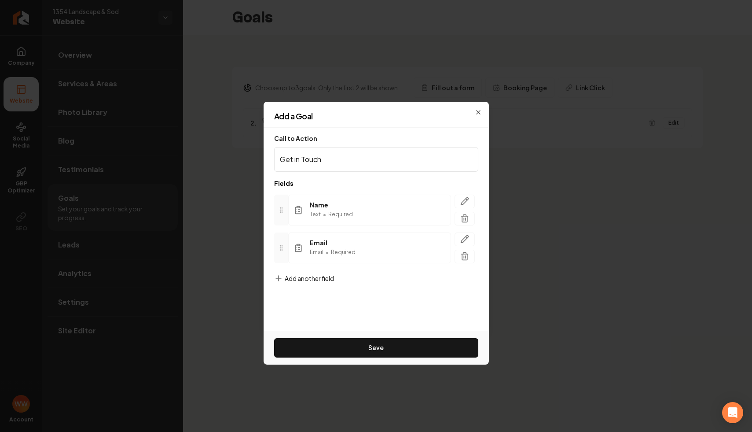
click at [320, 274] on span "Add another field" at bounding box center [309, 278] width 49 height 9
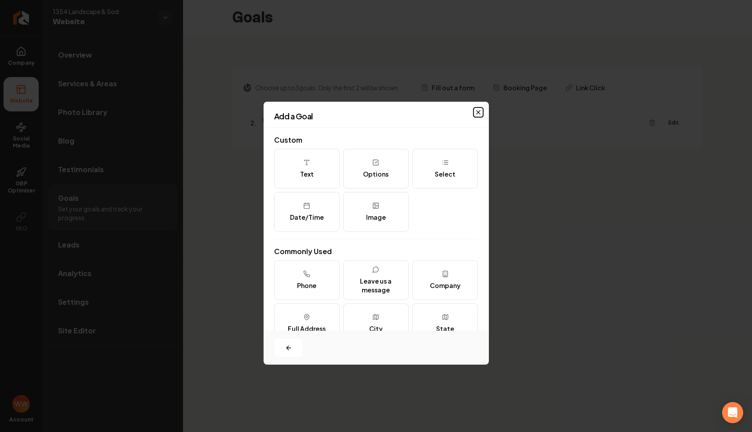
click at [478, 111] on icon "button" at bounding box center [479, 112] width 4 height 4
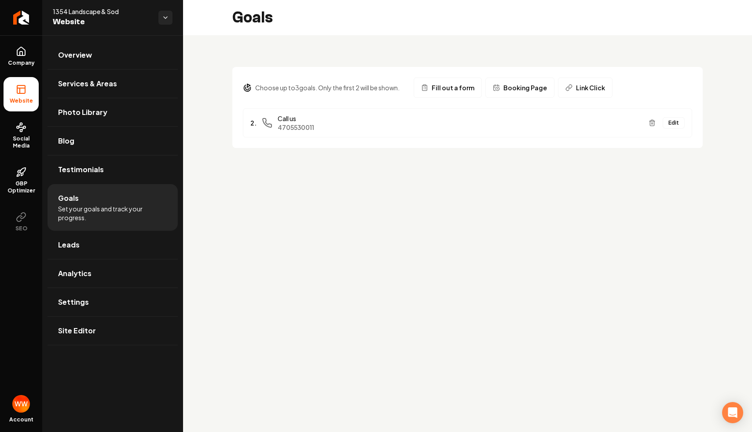
click at [504, 223] on main "Goals Choose up to 3 goals. Only the first 2 will be shown. Fill out a form Boo…" at bounding box center [467, 216] width 569 height 432
click at [443, 83] on span "Fill out a form" at bounding box center [453, 87] width 43 height 9
click at [321, 161] on div "Choose up to 3 goals. Only the first 2 will be shown. Fill out a form Booking P…" at bounding box center [467, 102] width 569 height 134
click at [443, 188] on main "Goals Choose up to 3 goals. Only the first 2 will be shown. Fill out a form Boo…" at bounding box center [467, 216] width 569 height 432
click at [299, 198] on main "Goals Choose up to 3 goals. Only the first 2 will be shown. Fill out a form Boo…" at bounding box center [467, 216] width 569 height 432
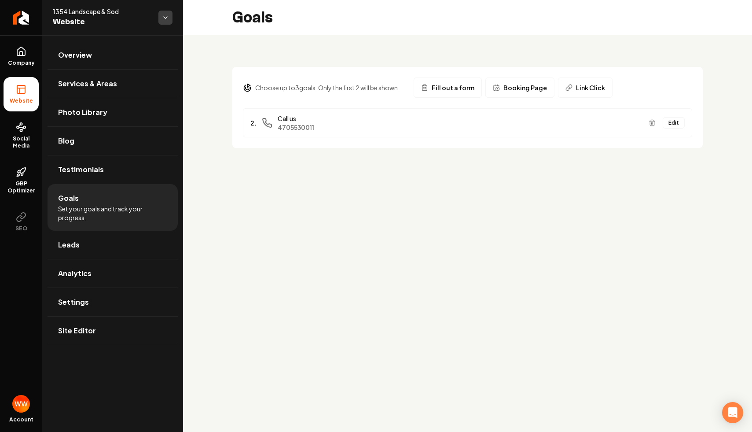
click at [159, 18] on html "Company Website Social Media GBP Optimizer SEO Account 1354 Landscape & Sod Web…" at bounding box center [376, 216] width 752 height 432
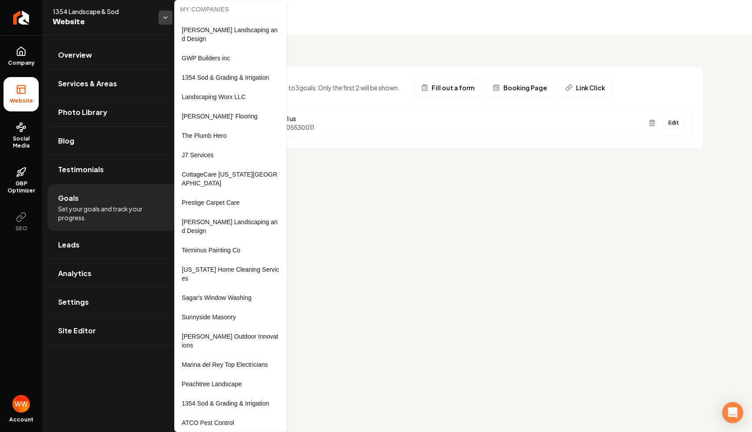
click at [159, 18] on html "Company Website Social Media GBP Optimizer SEO Account 1354 Landscape & Sod Web…" at bounding box center [376, 216] width 752 height 432
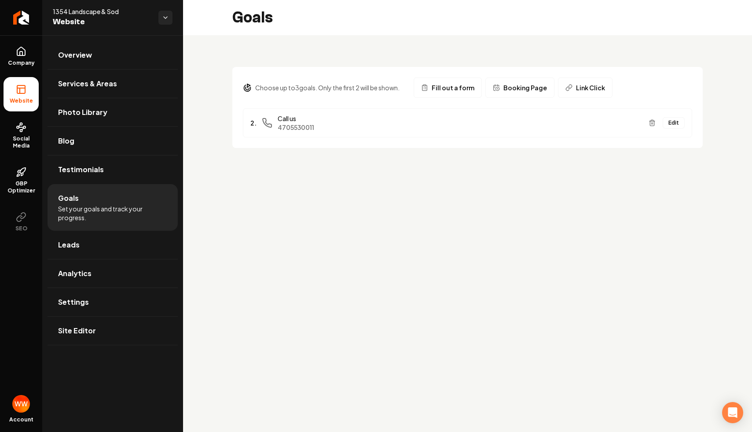
click at [306, 236] on main "Goals Choose up to 3 goals. Only the first 2 will be shown. Fill out a form Boo…" at bounding box center [467, 216] width 569 height 432
drag, startPoint x: 285, startPoint y: 246, endPoint x: 273, endPoint y: 173, distance: 74.4
click at [273, 173] on main "Goals Choose up to 3 goals. Only the first 2 will be shown. Fill out a form Boo…" at bounding box center [467, 216] width 569 height 432
click at [292, 240] on main "Goals Choose up to 3 goals. Only the first 2 will be shown. Fill out a form Boo…" at bounding box center [467, 216] width 569 height 432
click at [536, 168] on div "Choose up to 3 goals. Only the first 2 will be shown. Fill out a form Booking P…" at bounding box center [467, 102] width 569 height 134
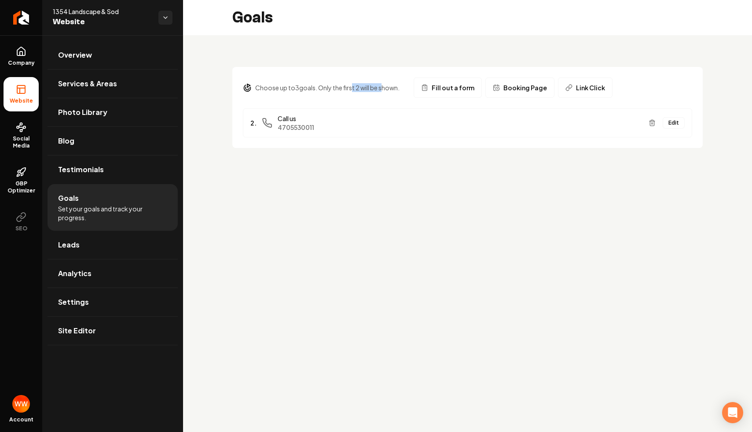
drag, startPoint x: 381, startPoint y: 86, endPoint x: 338, endPoint y: 88, distance: 42.3
click at [338, 88] on p "Choose up to 3 goals. Only the first 2 will be shown." at bounding box center [327, 87] width 144 height 9
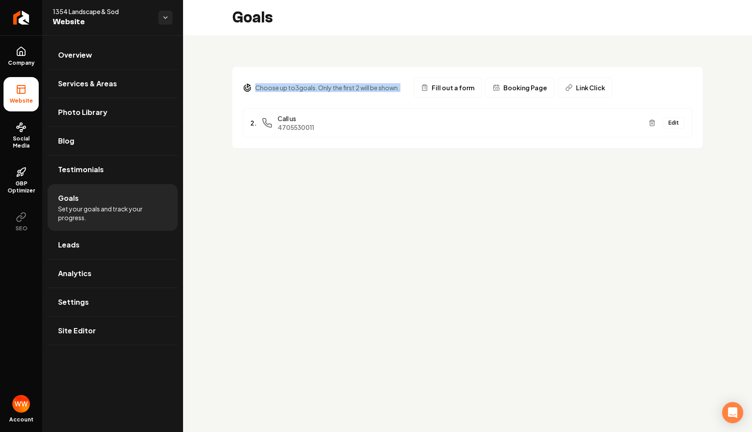
click at [348, 193] on main "Goals Choose up to 3 goals. Only the first 2 will be shown. Fill out a form Boo…" at bounding box center [467, 216] width 569 height 432
click at [455, 92] on span "Fill out a form" at bounding box center [453, 87] width 43 height 9
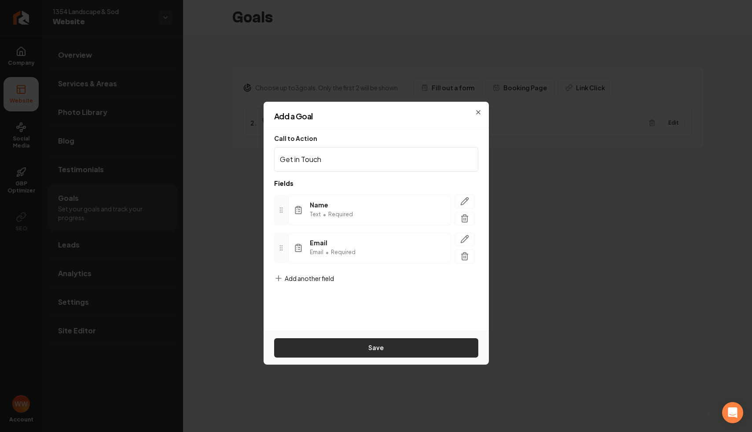
click at [408, 350] on button "Save" at bounding box center [376, 347] width 204 height 19
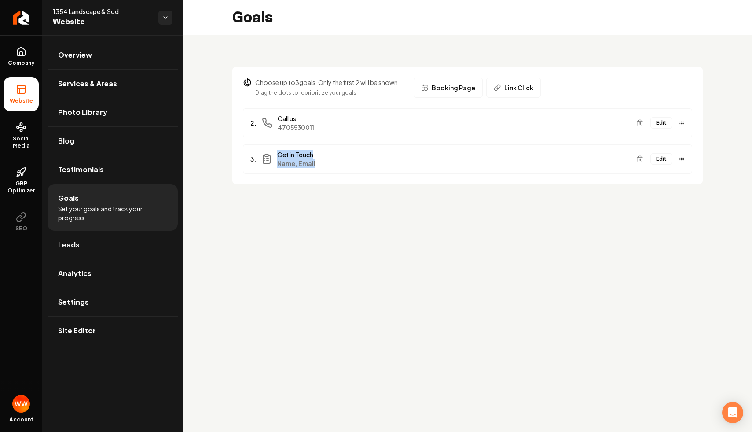
drag, startPoint x: 246, startPoint y: 218, endPoint x: 363, endPoint y: 295, distance: 140.4
click at [363, 295] on main "Goals Choose up to 3 goals. Only the first 2 will be shown. Drag the dots to re…" at bounding box center [467, 216] width 569 height 432
click at [683, 165] on div "Edit" at bounding box center [659, 159] width 52 height 14
drag, startPoint x: 683, startPoint y: 158, endPoint x: 700, endPoint y: 155, distance: 16.5
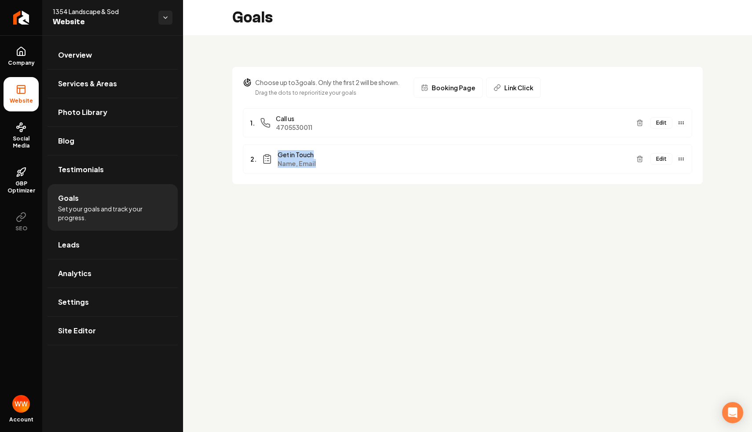
drag, startPoint x: 257, startPoint y: 212, endPoint x: 495, endPoint y: 191, distance: 238.1
click at [495, 191] on main "Goals Choose up to 3 goals. Only the first 2 will be shown. Drag the dots to re…" at bounding box center [467, 216] width 569 height 432
click at [491, 265] on main "Goals Choose up to 3 goals. Only the first 2 will be shown. Drag the dots to re…" at bounding box center [467, 216] width 569 height 432
click at [488, 182] on section "Choose up to 3 goals. Only the first 2 will be shown. Drag the dots to repriori…" at bounding box center [467, 125] width 470 height 117
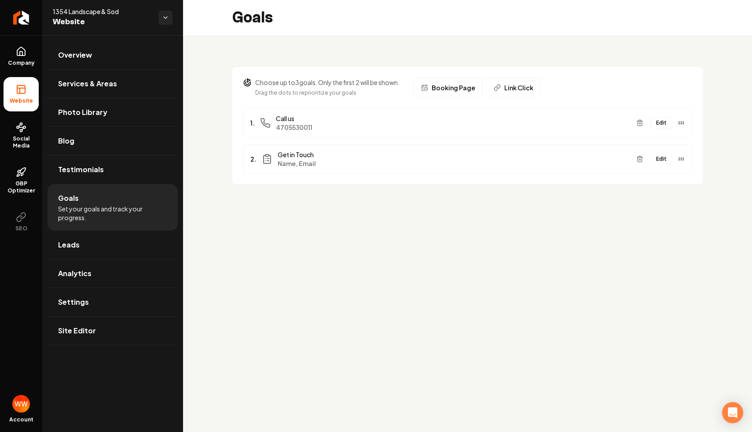
click at [431, 232] on main "Goals Choose up to 3 goals. Only the first 2 will be shown. Drag the dots to re…" at bounding box center [467, 216] width 569 height 432
drag, startPoint x: 308, startPoint y: 110, endPoint x: 320, endPoint y: 154, distance: 45.8
click at [320, 154] on ul "1. Call us [PHONE_NUMBER] Edit 2. Get in Touch Name, Email Edit" at bounding box center [467, 140] width 449 height 65
click at [492, 223] on main "Goals Choose up to 3 goals. Only the first 2 will be shown. Drag the dots to re…" at bounding box center [467, 216] width 569 height 432
drag, startPoint x: 242, startPoint y: 101, endPoint x: 285, endPoint y: 204, distance: 111.6
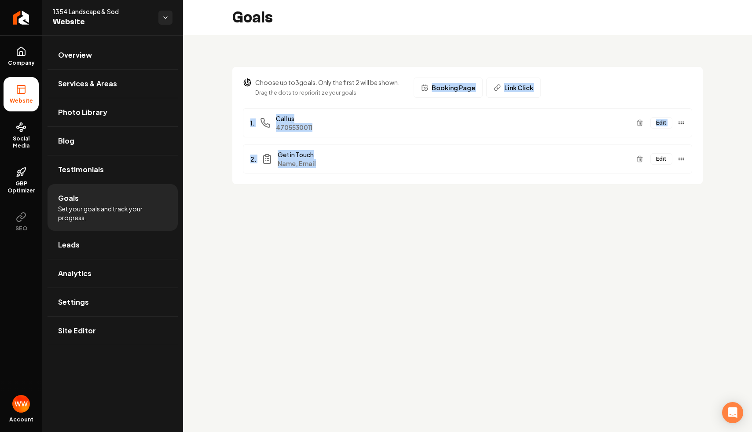
click at [285, 204] on div "Choose up to 3 goals. Only the first 2 will be shown. Drag the dots to repriori…" at bounding box center [467, 120] width 569 height 170
click at [303, 258] on main "Goals Choose up to 3 goals. Only the first 2 will be shown. Drag the dots to re…" at bounding box center [467, 216] width 569 height 432
drag, startPoint x: 247, startPoint y: 228, endPoint x: 402, endPoint y: 235, distance: 155.5
click at [403, 235] on main "Goals Choose up to 3 goals. Only the first 2 will be shown. Drag the dots to re…" at bounding box center [467, 216] width 569 height 432
click at [307, 203] on div "Choose up to 3 goals. Only the first 2 will be shown. Drag the dots to repriori…" at bounding box center [467, 120] width 569 height 170
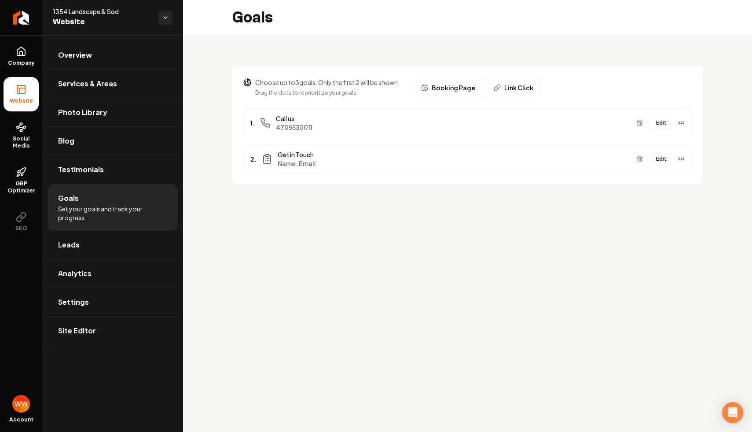
click at [520, 51] on div "Choose up to 3 goals. Only the first 2 will be shown. Drag the dots to repriori…" at bounding box center [467, 120] width 569 height 170
click at [397, 196] on div "Choose up to 3 goals. Only the first 2 will be shown. Drag the dots to repriori…" at bounding box center [467, 120] width 569 height 170
click at [661, 160] on button "Edit" at bounding box center [661, 158] width 22 height 11
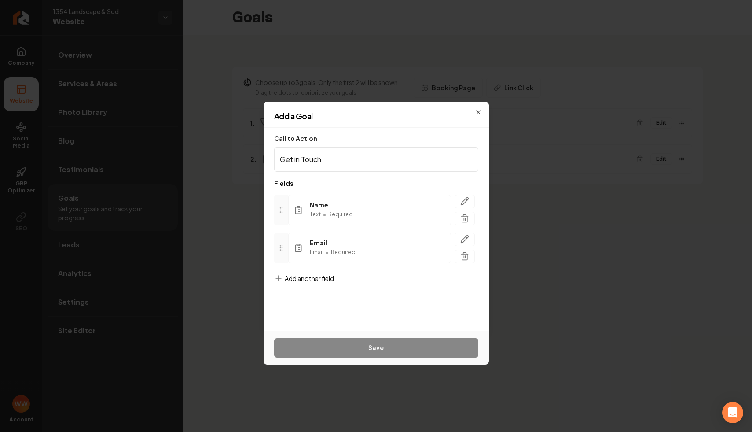
click at [313, 274] on span "Add another field" at bounding box center [309, 278] width 49 height 9
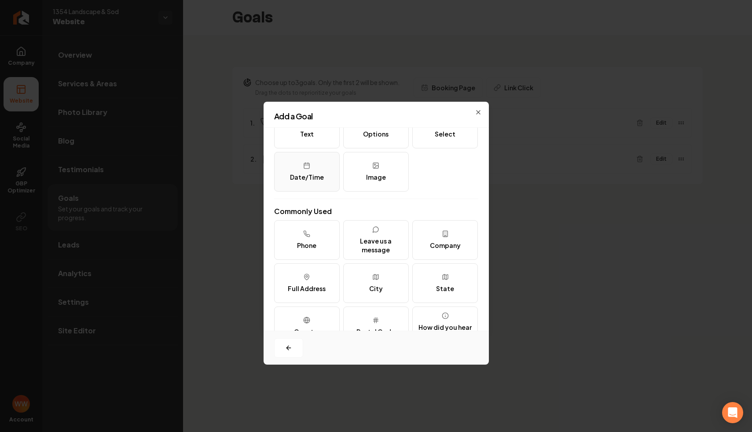
scroll to position [37, 0]
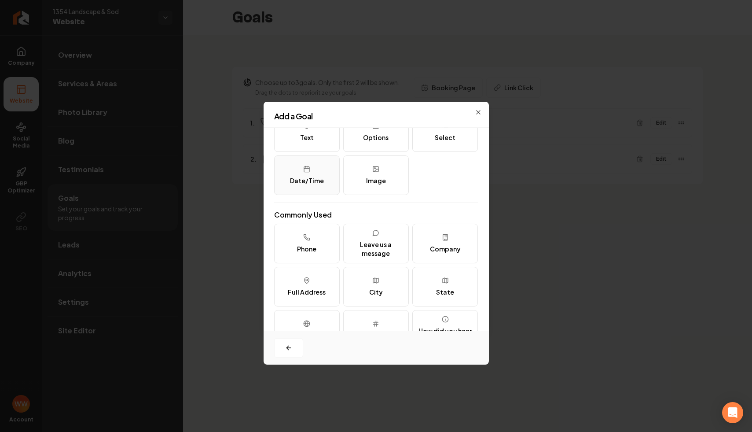
click at [294, 171] on button "Date/Time" at bounding box center [307, 175] width 66 height 40
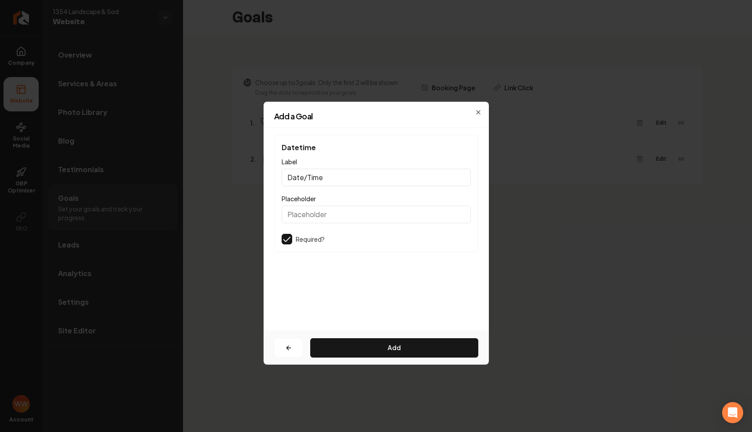
scroll to position [0, 0]
click at [323, 151] on span "Datetime" at bounding box center [376, 147] width 189 height 11
click at [317, 169] on input "Date/Time" at bounding box center [376, 178] width 189 height 18
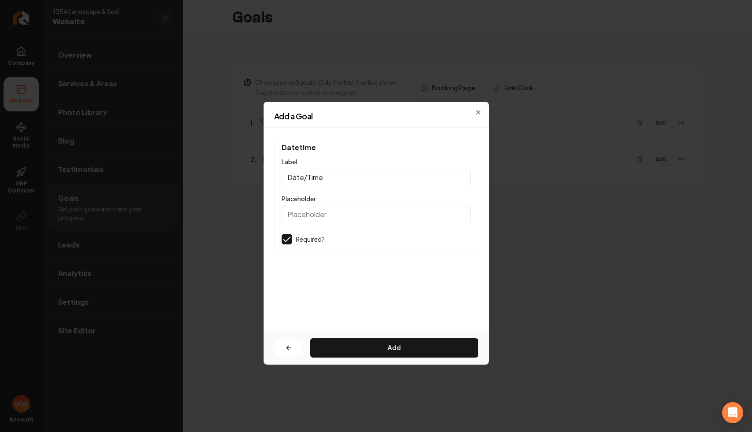
click at [317, 169] on input "Date/Time" at bounding box center [376, 178] width 189 height 18
type input "When would you like this"
type input "Project"
click at [346, 131] on div "Datetime Label Placeholder Required? Add" at bounding box center [376, 229] width 225 height 203
click at [289, 343] on button "button" at bounding box center [288, 347] width 29 height 19
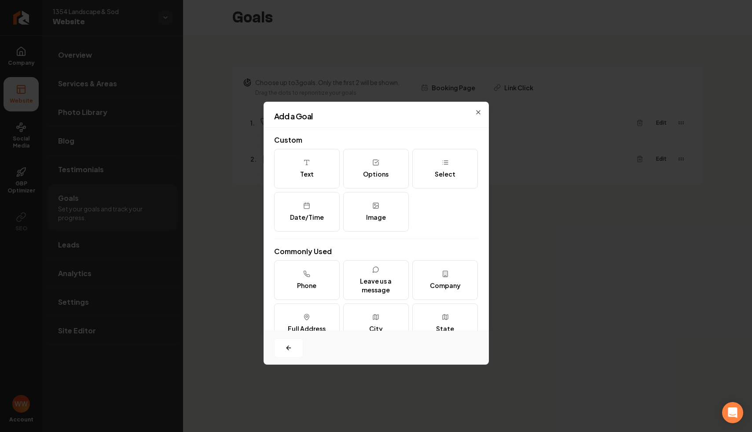
click at [478, 112] on div "Add a Goal" at bounding box center [376, 119] width 225 height 15
click at [475, 111] on icon "button" at bounding box center [478, 112] width 7 height 7
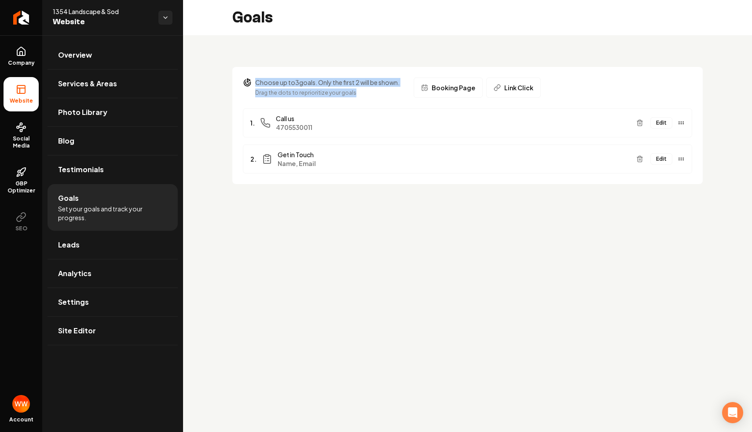
drag, startPoint x: 346, startPoint y: 100, endPoint x: 330, endPoint y: 56, distance: 47.3
click at [330, 56] on div "Choose up to 3 goals. Only the first 2 will be shown. Drag the dots to repriori…" at bounding box center [467, 120] width 569 height 170
click at [360, 111] on div "1. Call us [PHONE_NUMBER] Edit" at bounding box center [467, 122] width 449 height 29
click at [378, 195] on div "Choose up to 3 goals. Only the first 2 will be shown. Drag the dots to repriori…" at bounding box center [467, 120] width 569 height 170
